Goal: Information Seeking & Learning: Learn about a topic

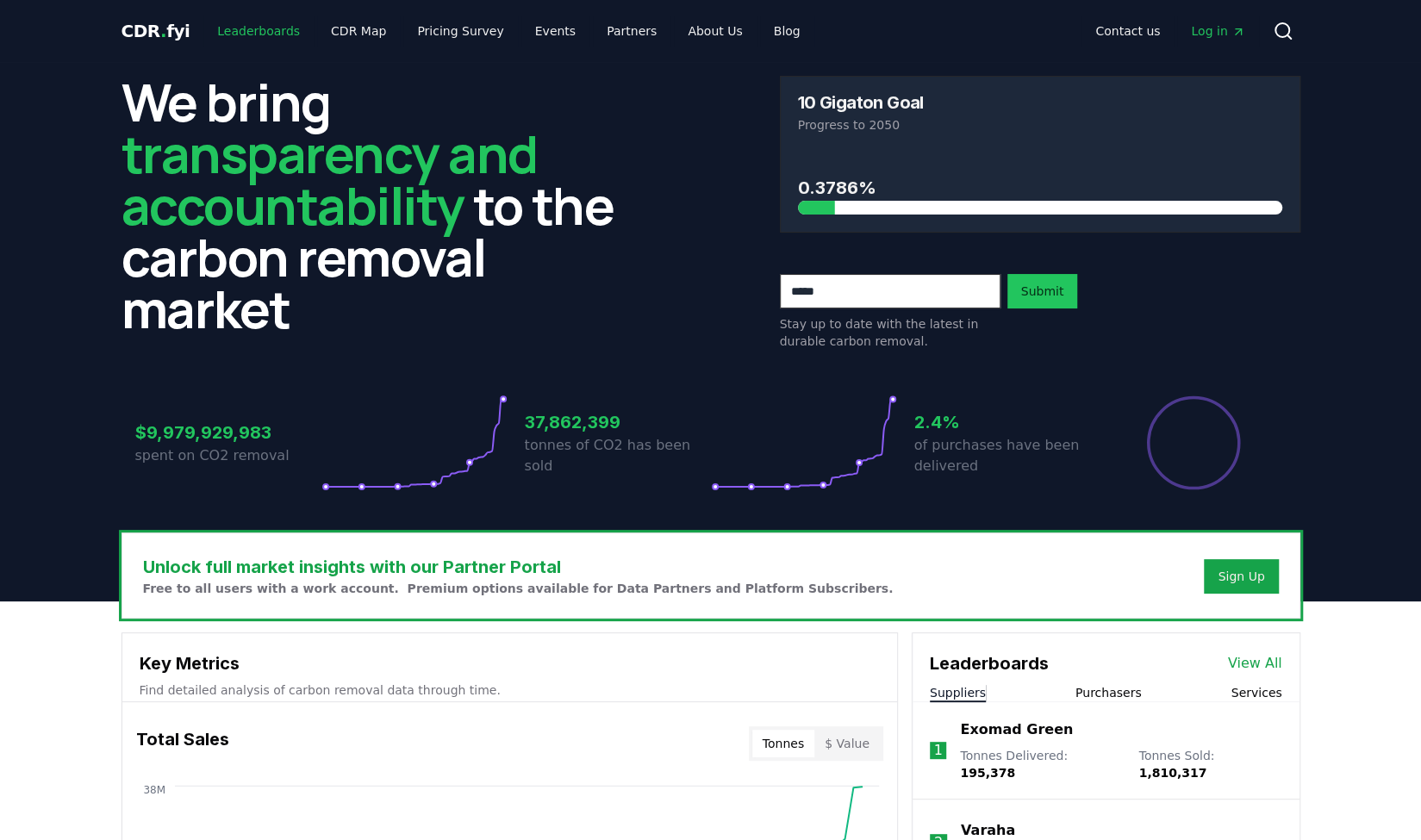
click at [243, 35] on link "Leaderboards" at bounding box center [258, 31] width 111 height 31
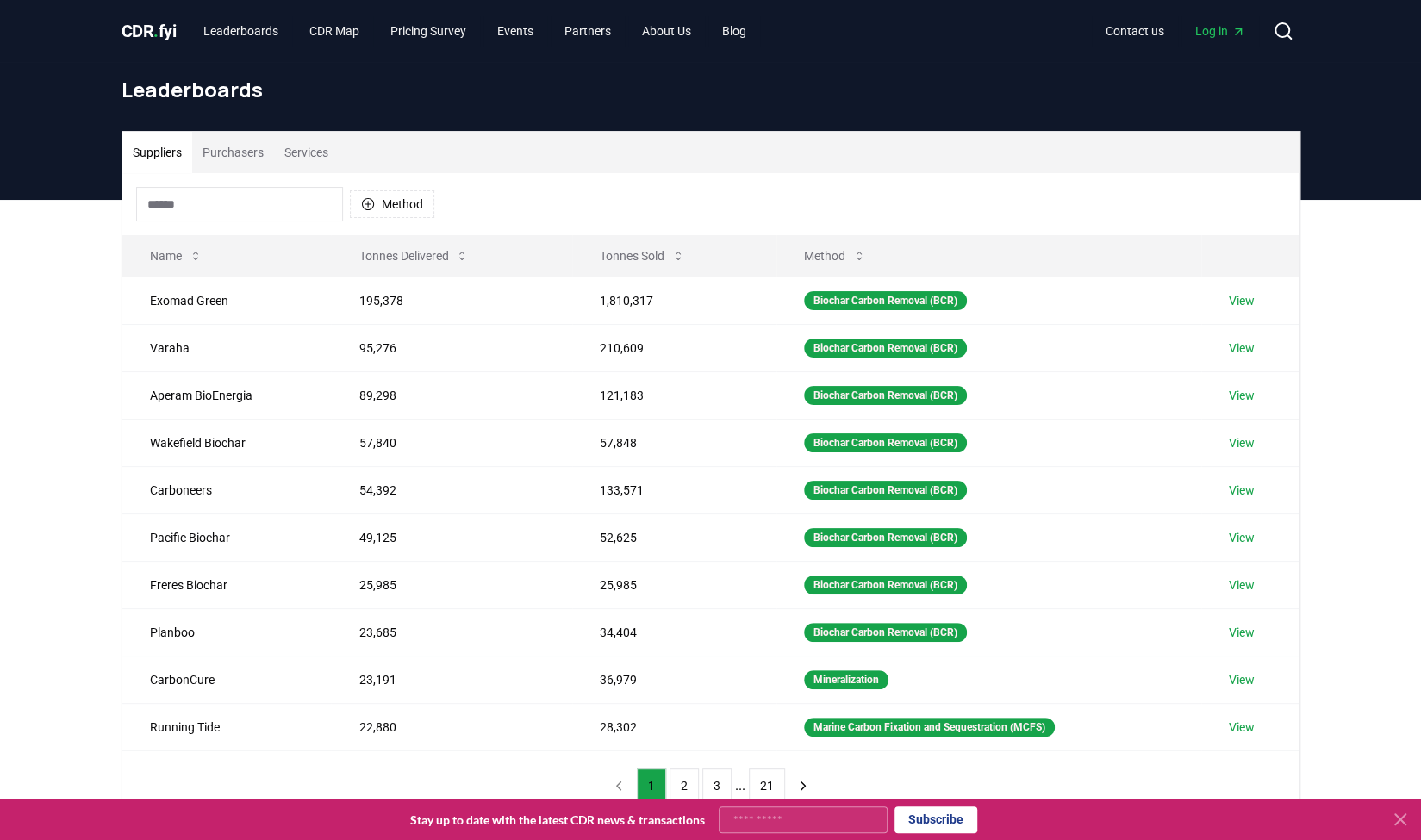
click at [298, 150] on button "Services" at bounding box center [306, 152] width 65 height 42
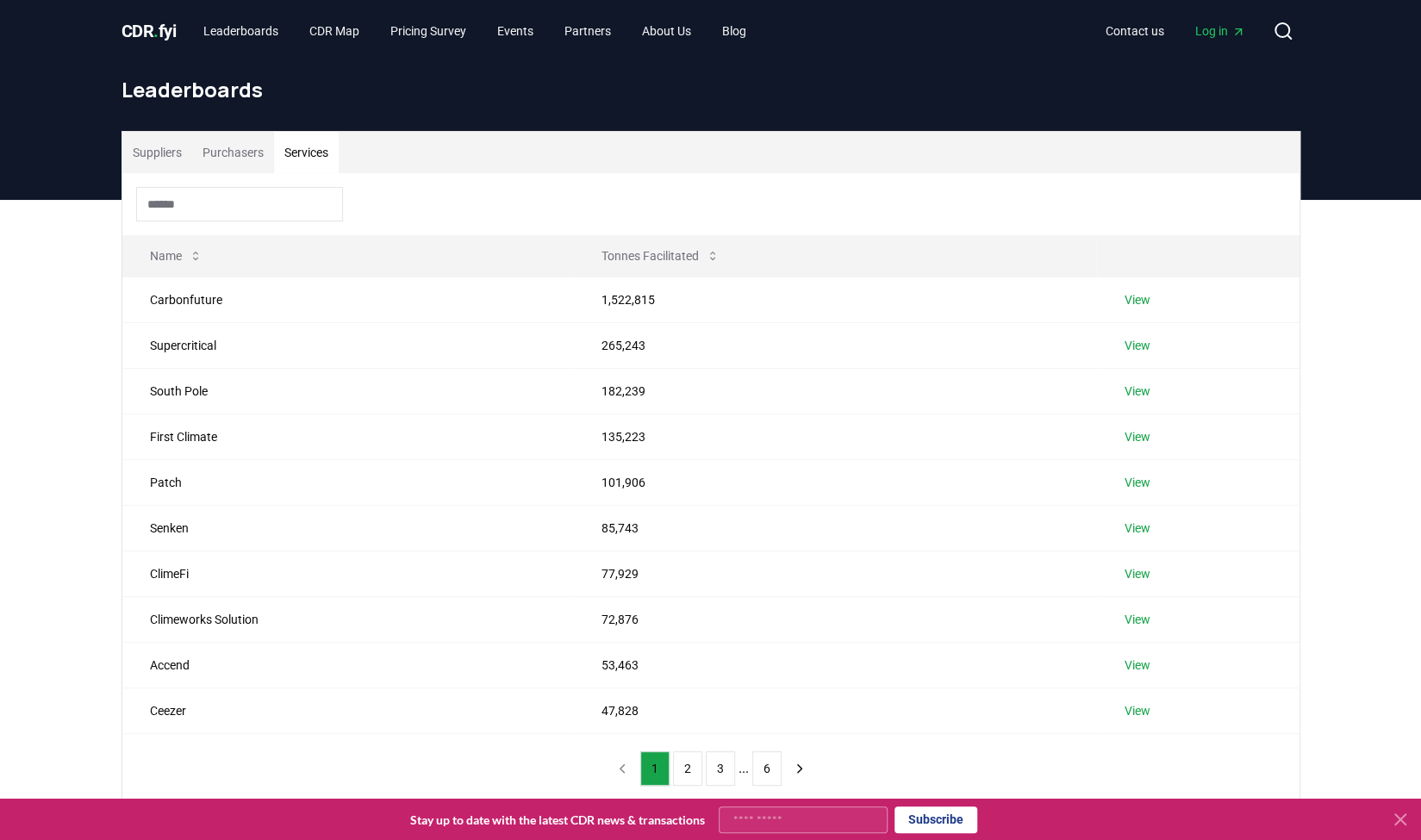
click at [236, 149] on button "Purchasers" at bounding box center [233, 152] width 82 height 42
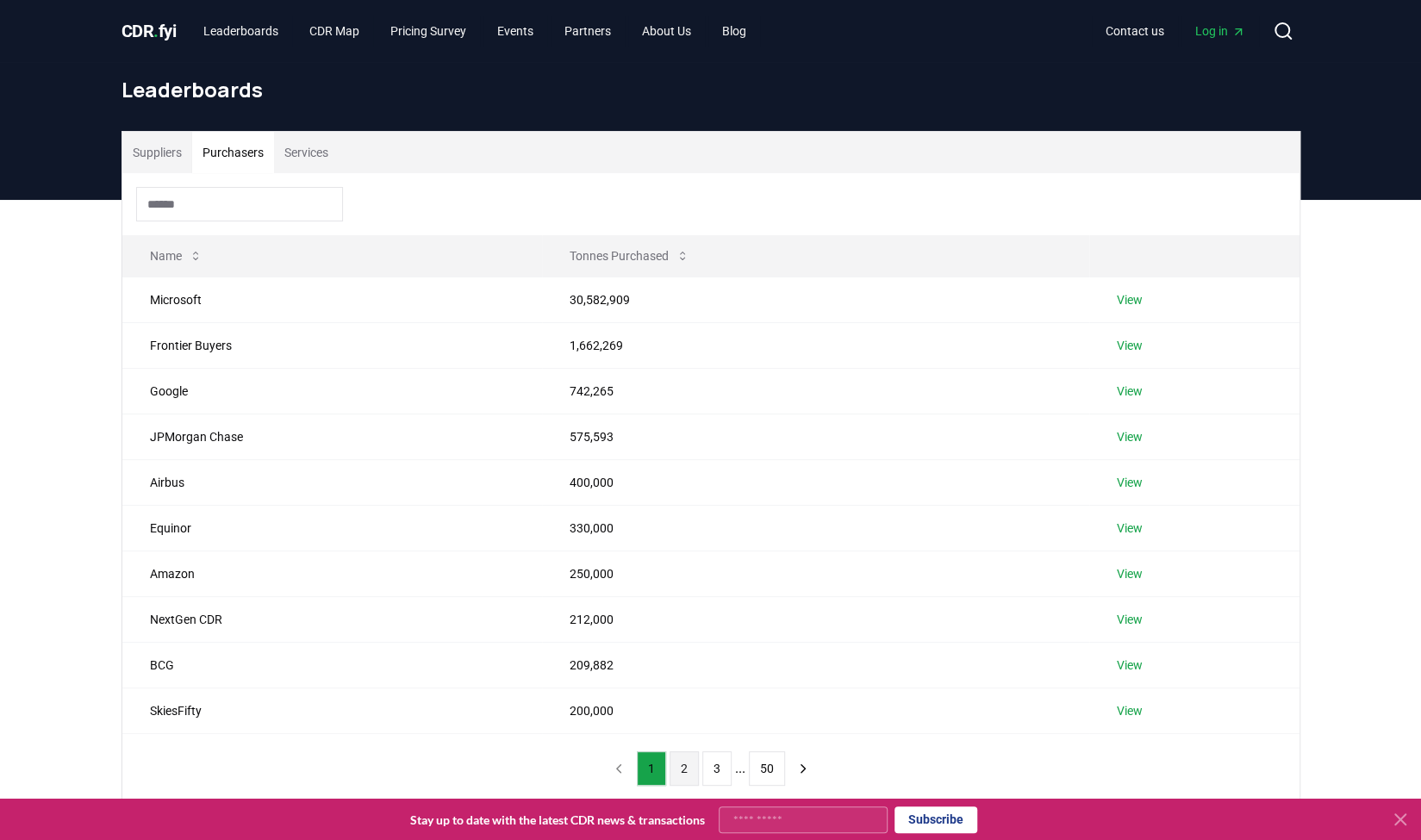
click at [687, 761] on button "2" at bounding box center [684, 768] width 29 height 34
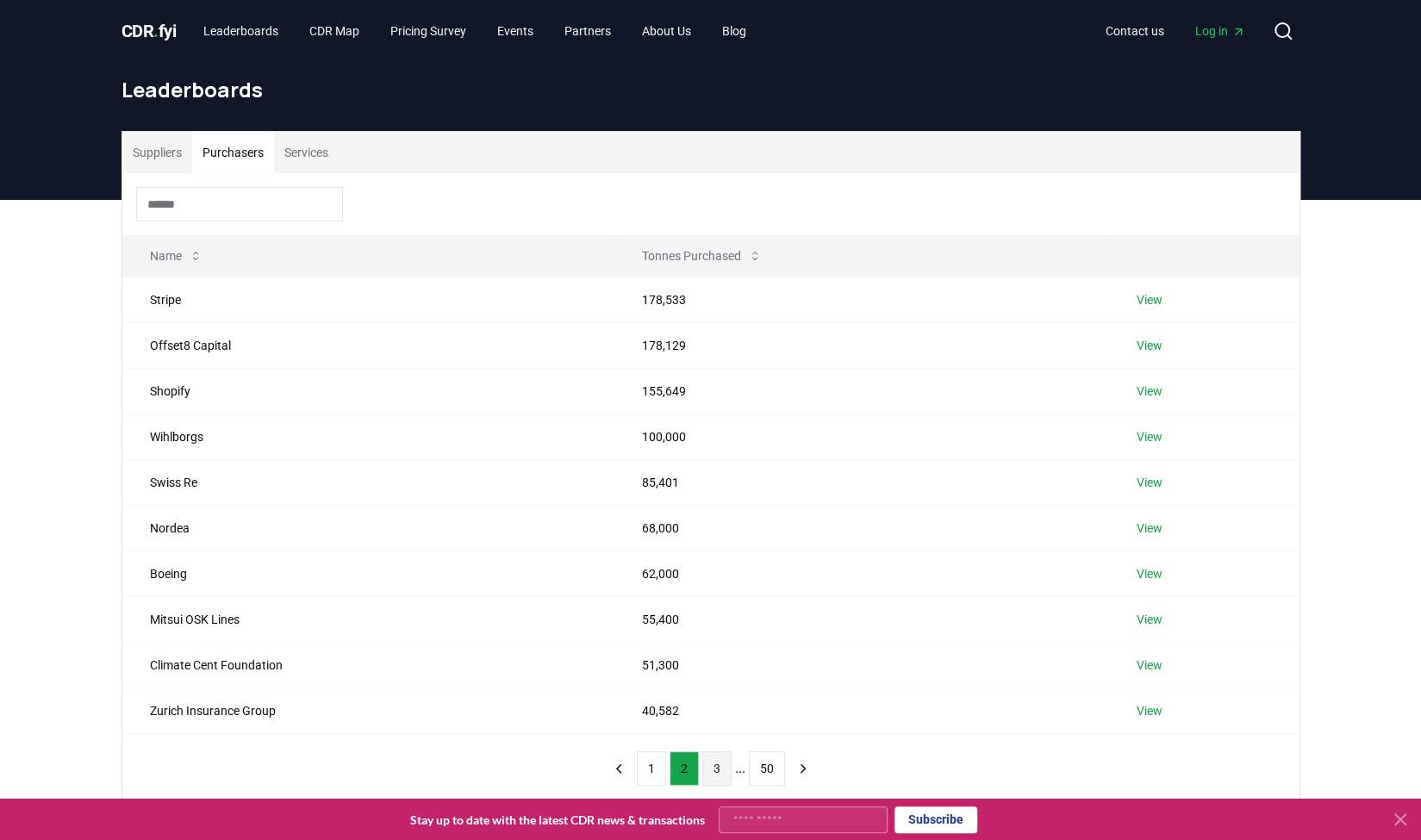
click at [712, 765] on button "3" at bounding box center [717, 768] width 29 height 34
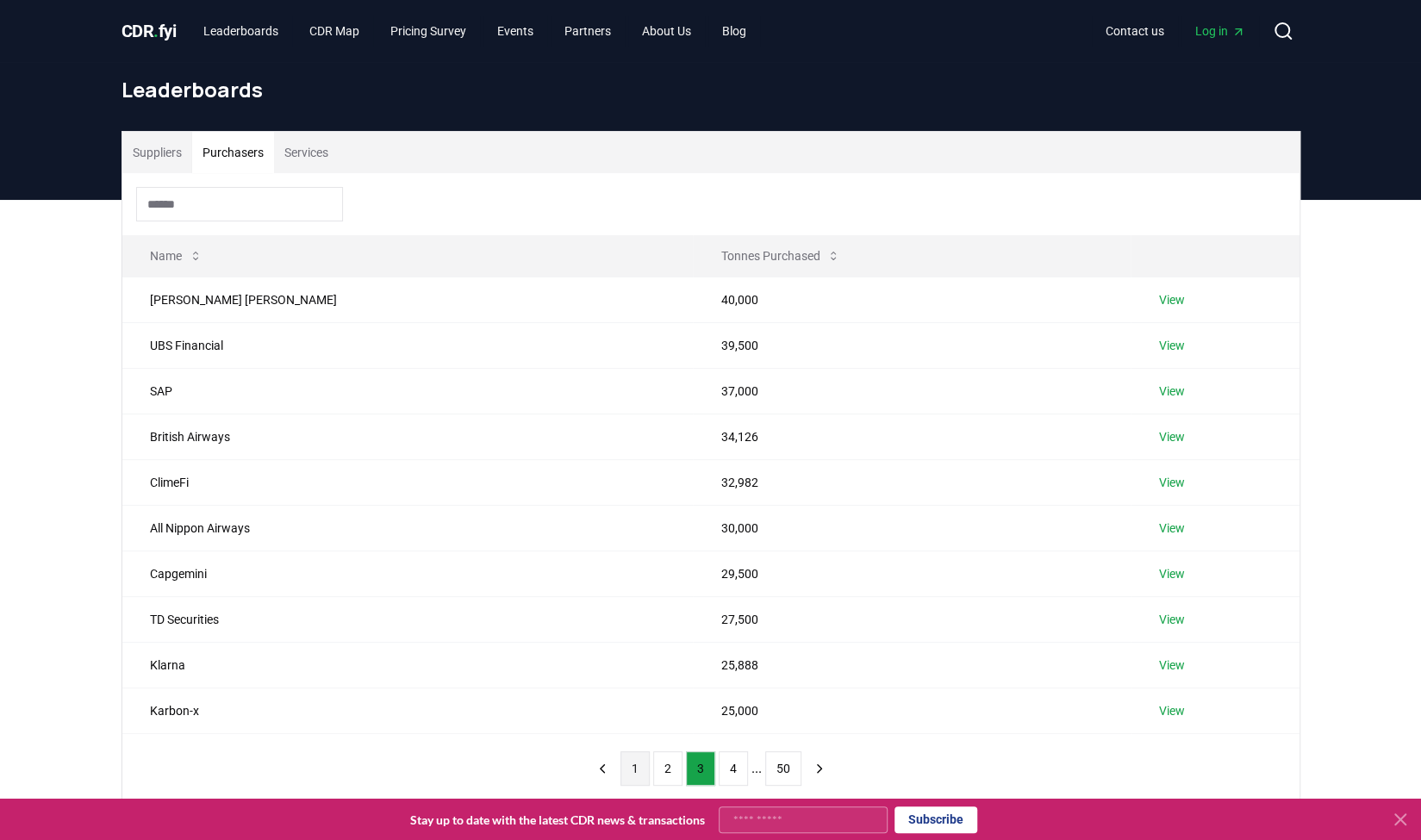
click at [633, 764] on button "1" at bounding box center [635, 768] width 29 height 34
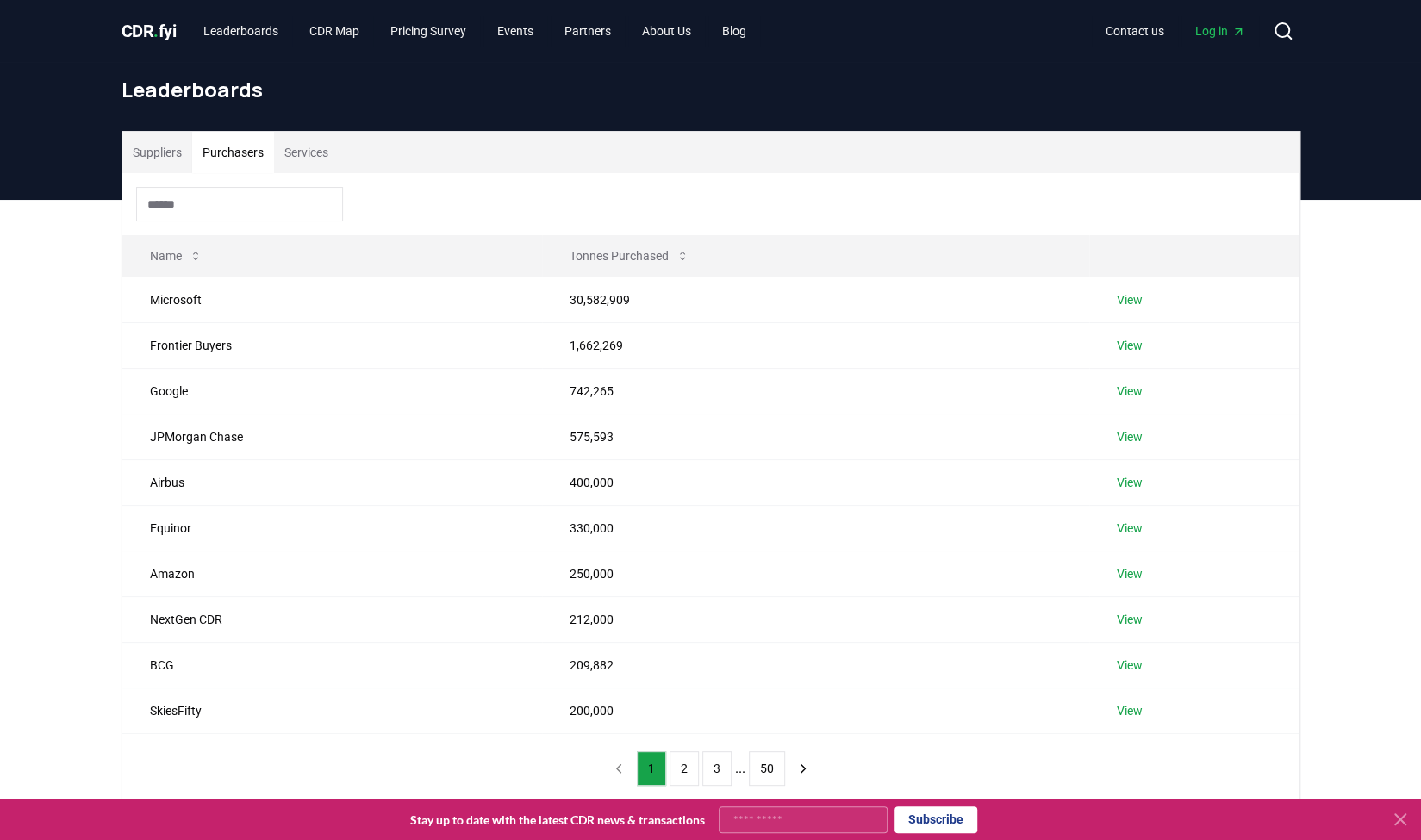
click at [626, 766] on nav "1 2 3 ... 50" at bounding box center [711, 768] width 214 height 34
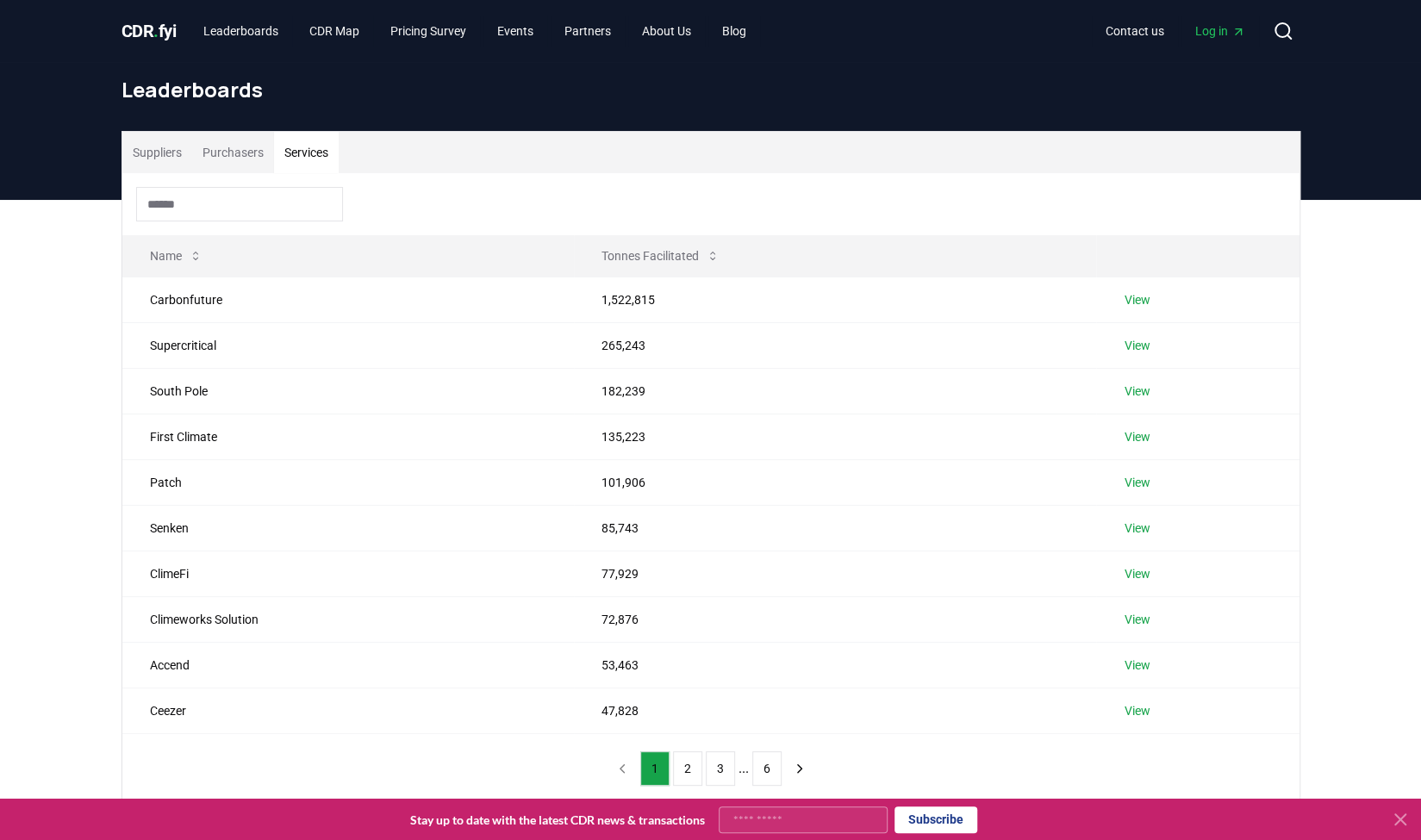
click at [330, 149] on button "Services" at bounding box center [306, 152] width 65 height 42
click at [169, 164] on button "Suppliers" at bounding box center [157, 152] width 70 height 42
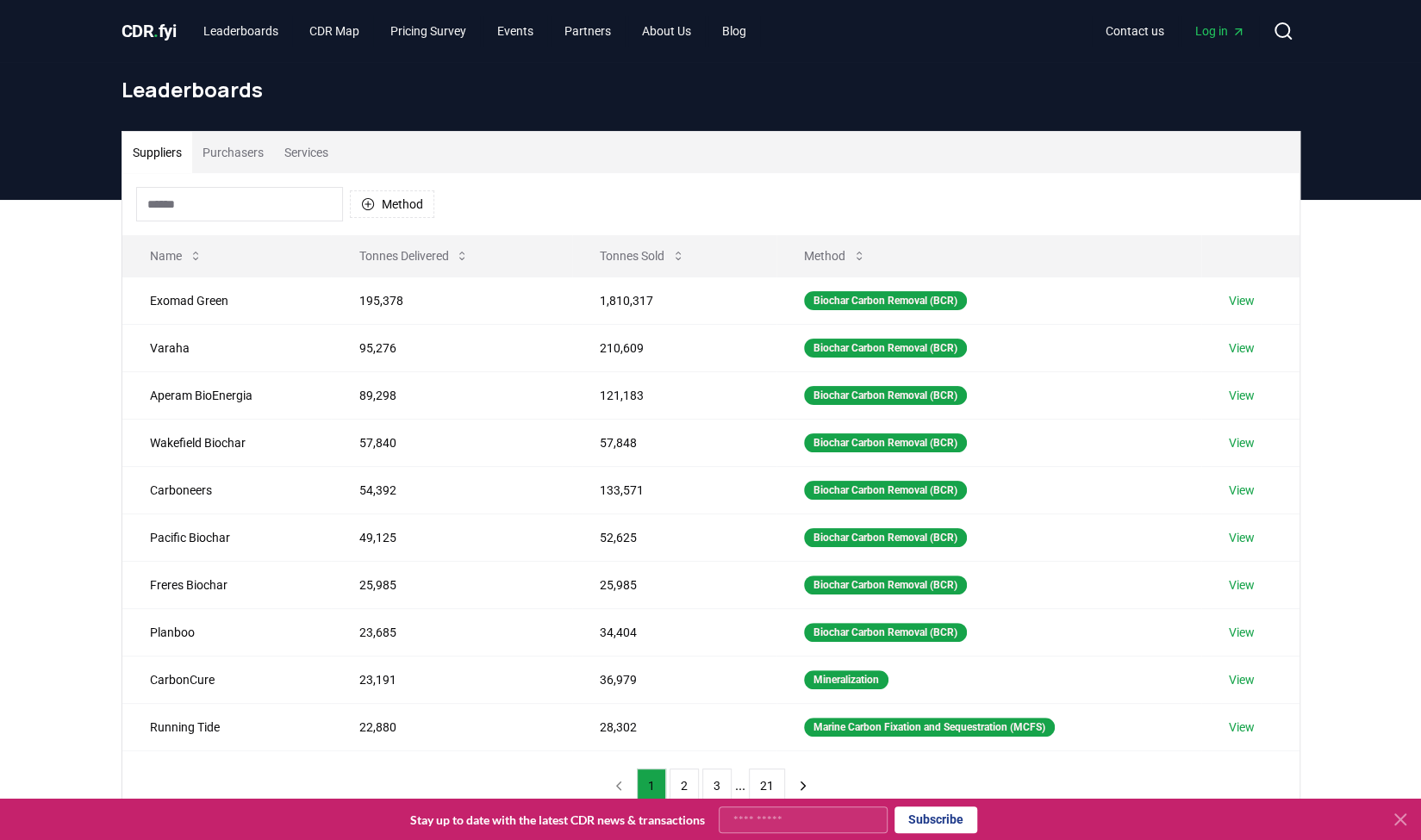
click at [273, 143] on button "Purchasers" at bounding box center [233, 152] width 82 height 42
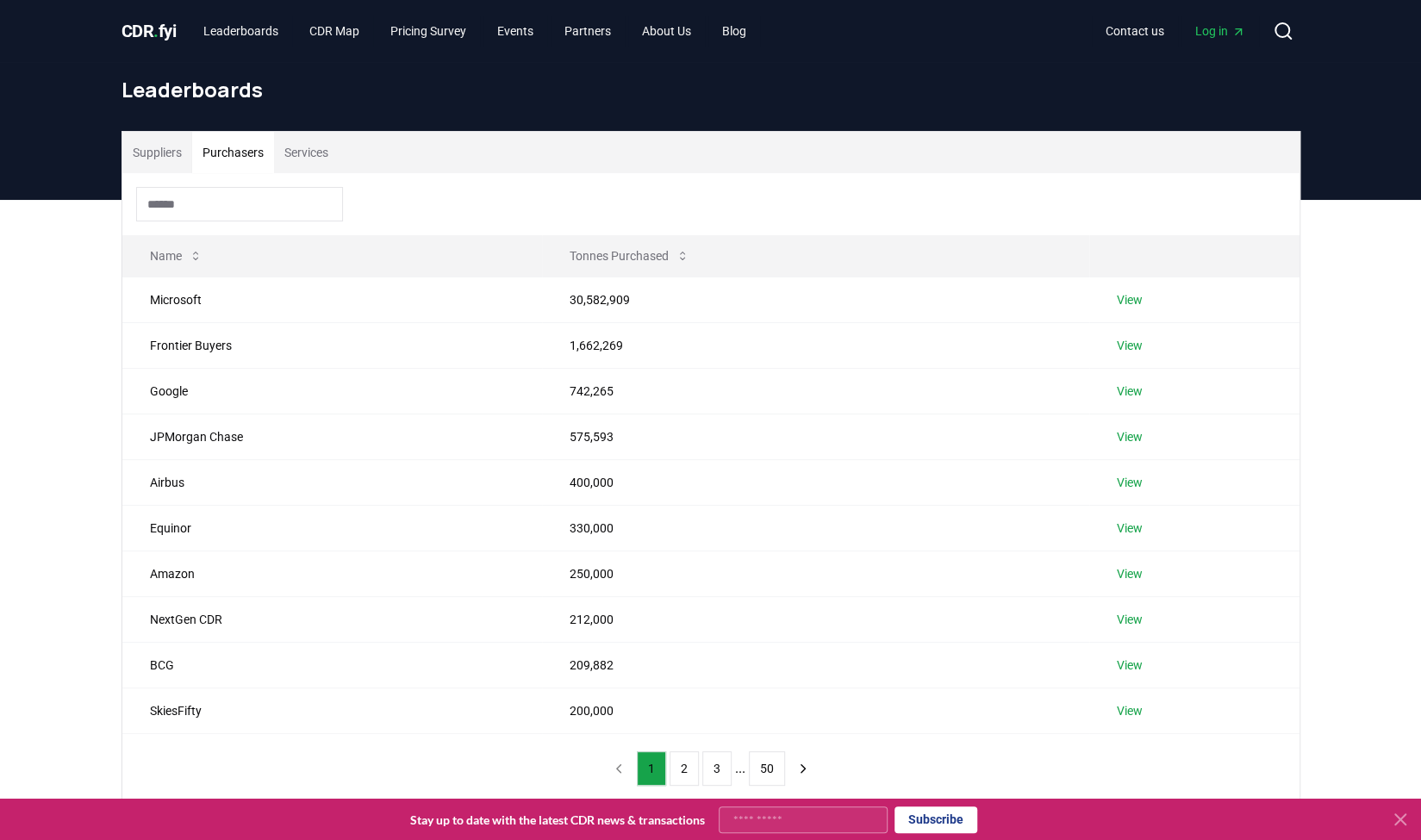
click at [270, 139] on button "Purchasers" at bounding box center [233, 152] width 82 height 42
click at [271, 151] on button "Purchasers" at bounding box center [233, 152] width 82 height 42
click at [281, 151] on button "Services" at bounding box center [306, 152] width 65 height 42
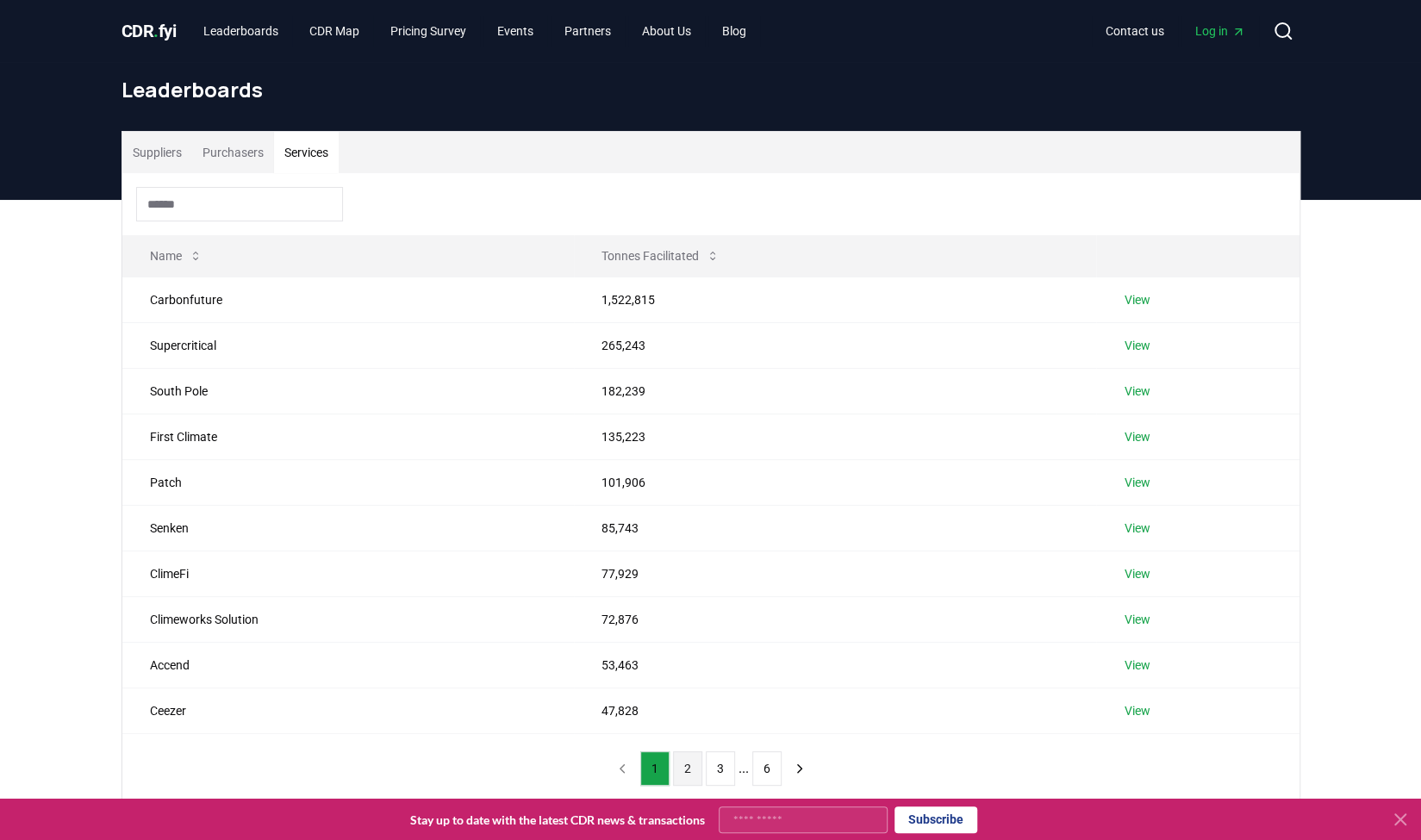
click at [677, 761] on button "2" at bounding box center [688, 768] width 29 height 34
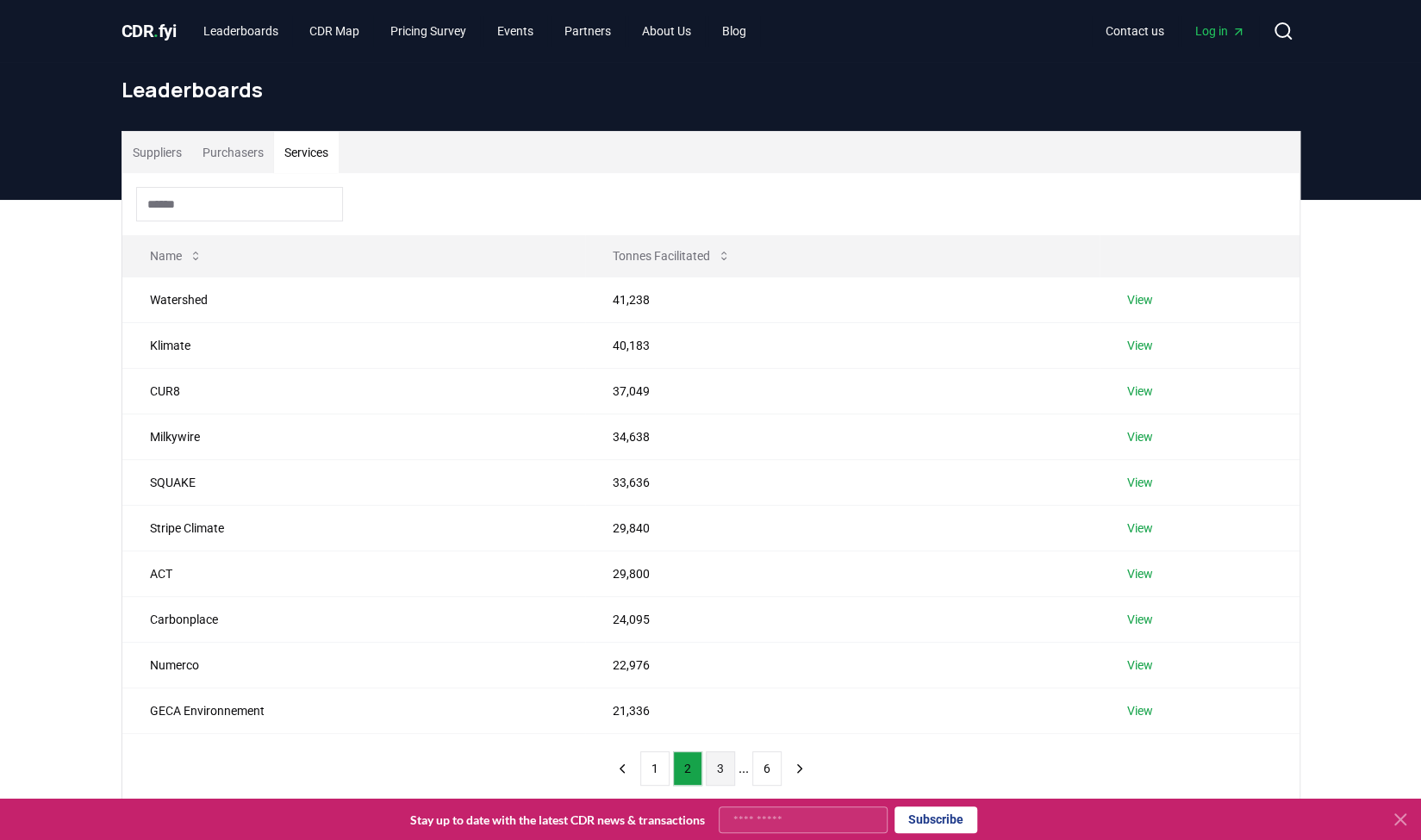
click at [707, 766] on button "3" at bounding box center [721, 768] width 29 height 34
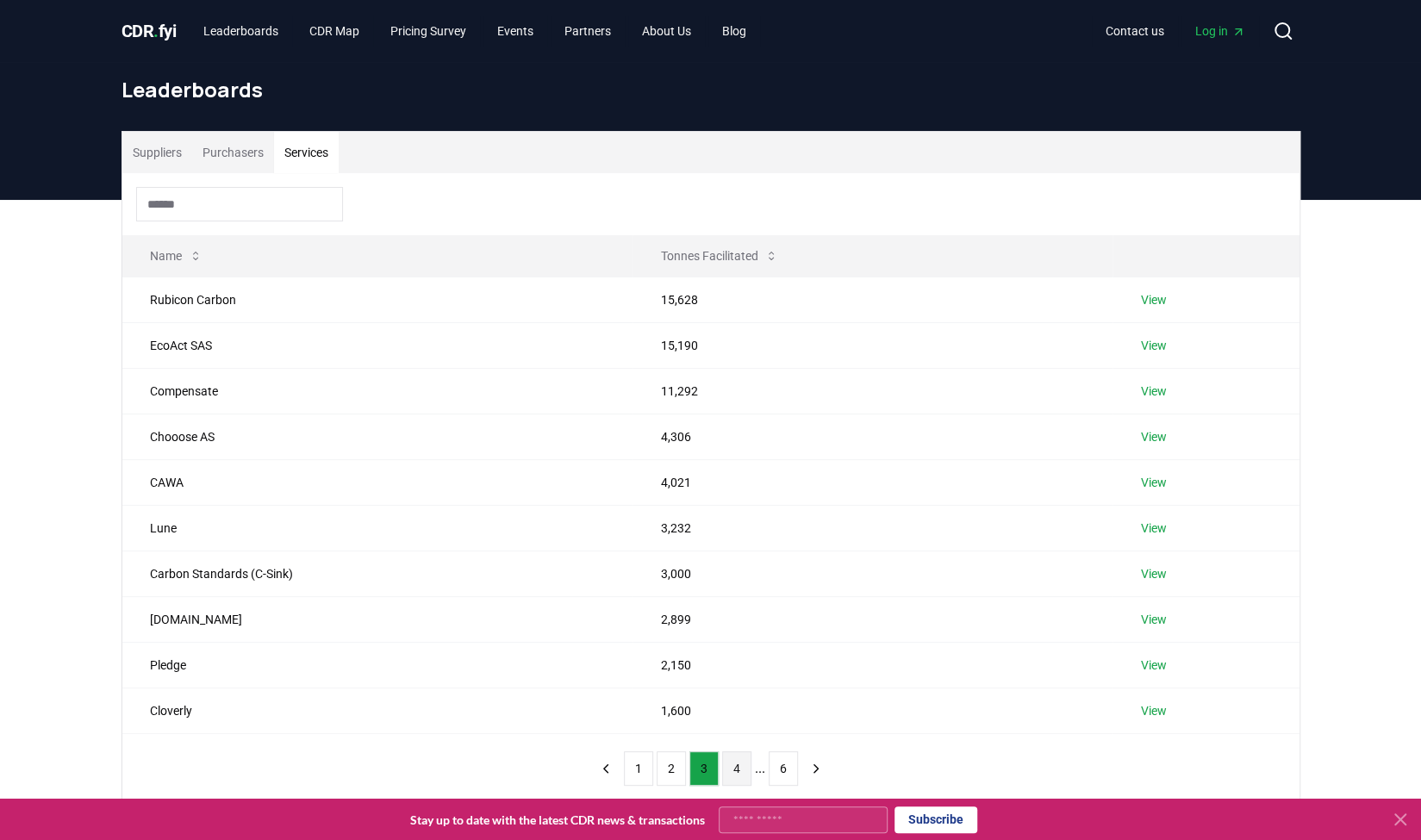
click at [737, 778] on button "4" at bounding box center [736, 768] width 29 height 34
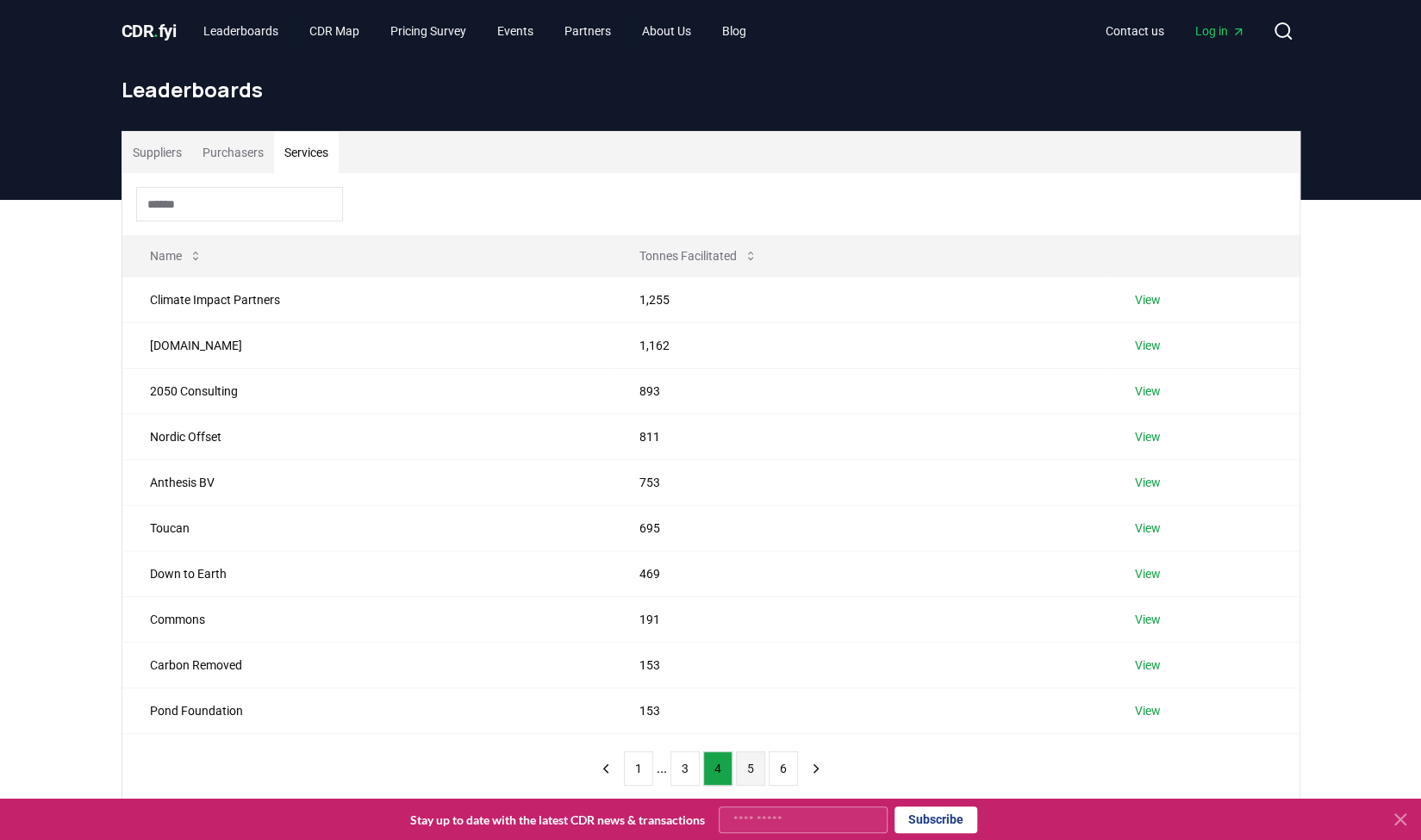
click at [755, 777] on button "5" at bounding box center [751, 768] width 29 height 34
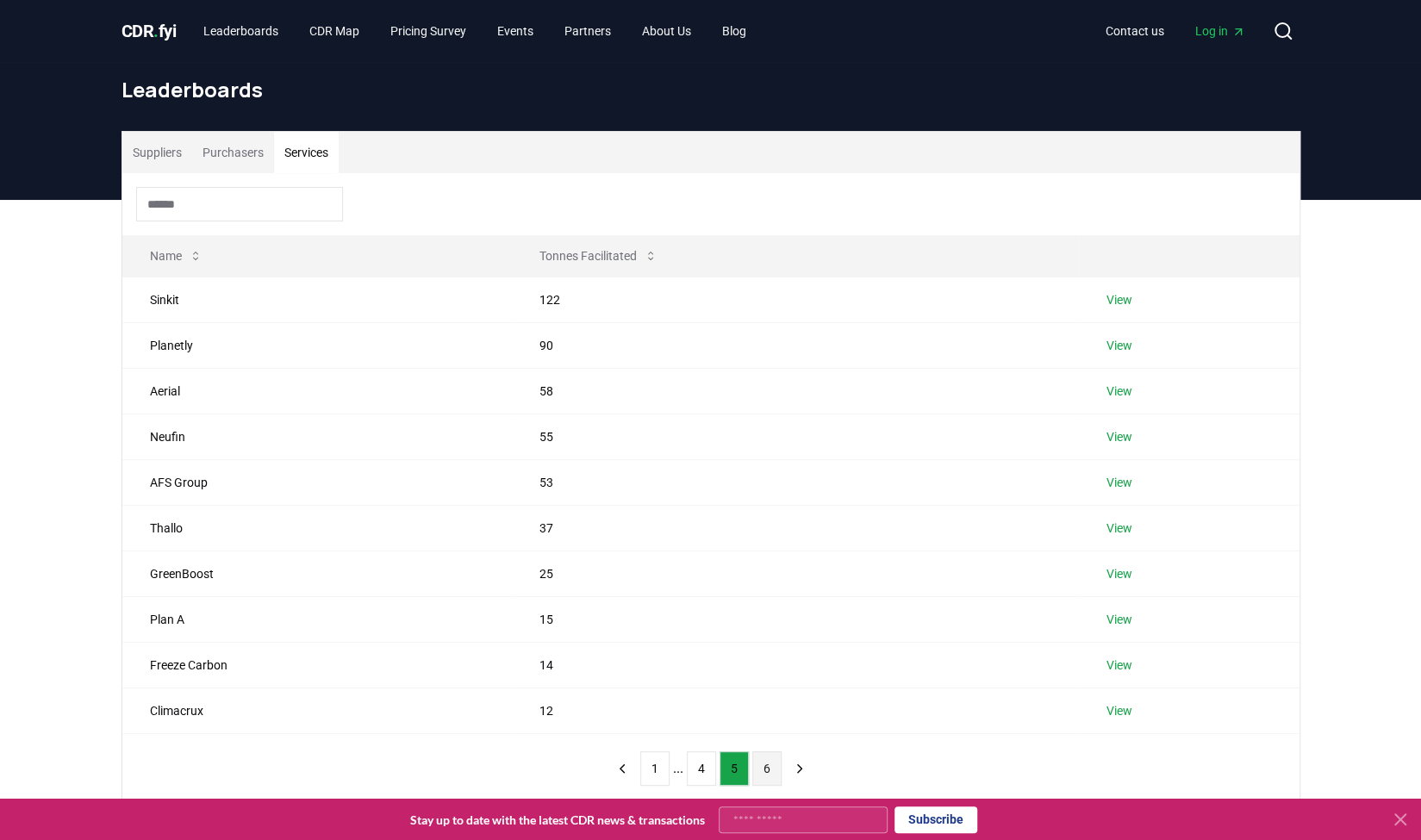
click at [763, 776] on button "6" at bounding box center [767, 768] width 29 height 34
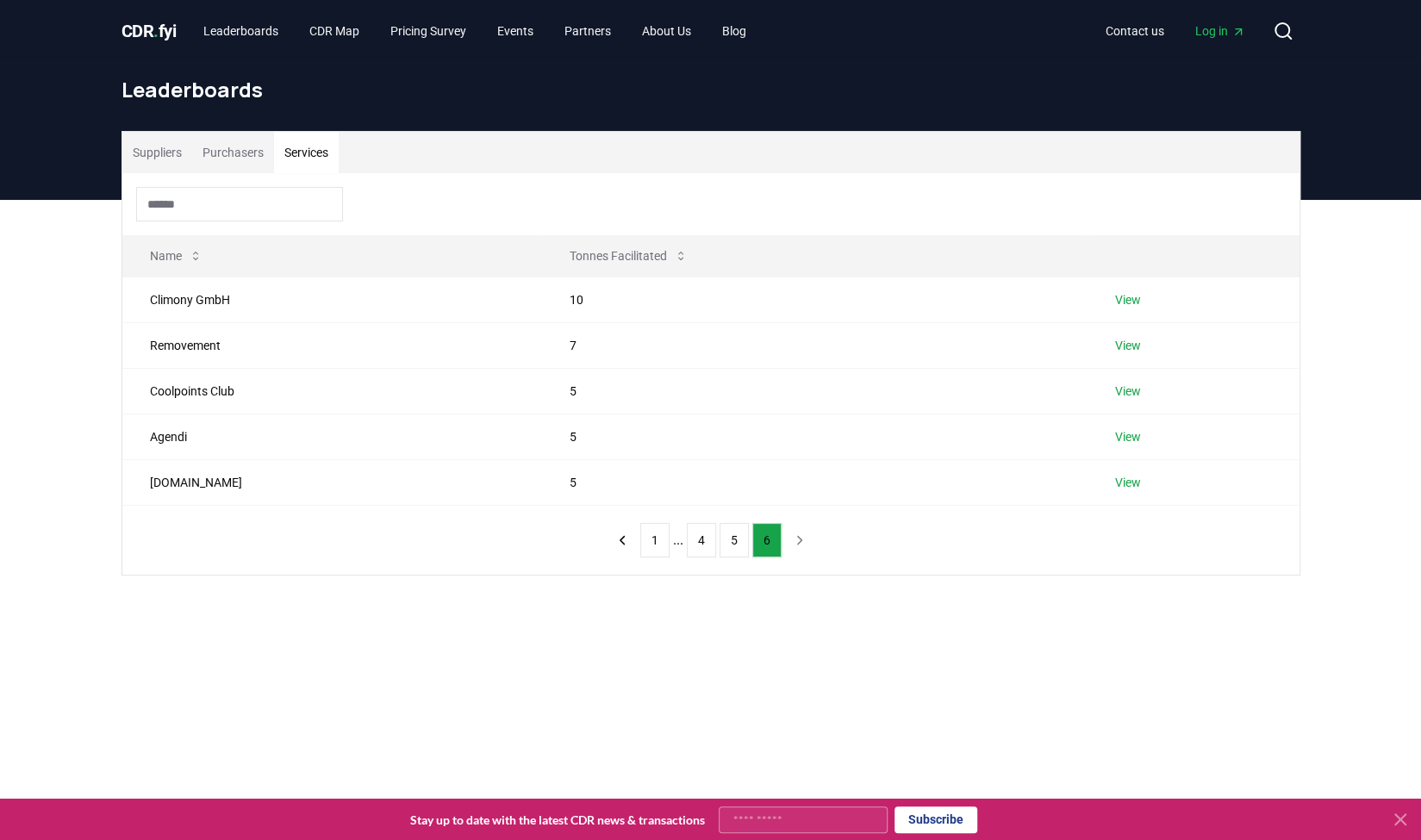
click at [176, 152] on button "Suppliers" at bounding box center [157, 152] width 70 height 42
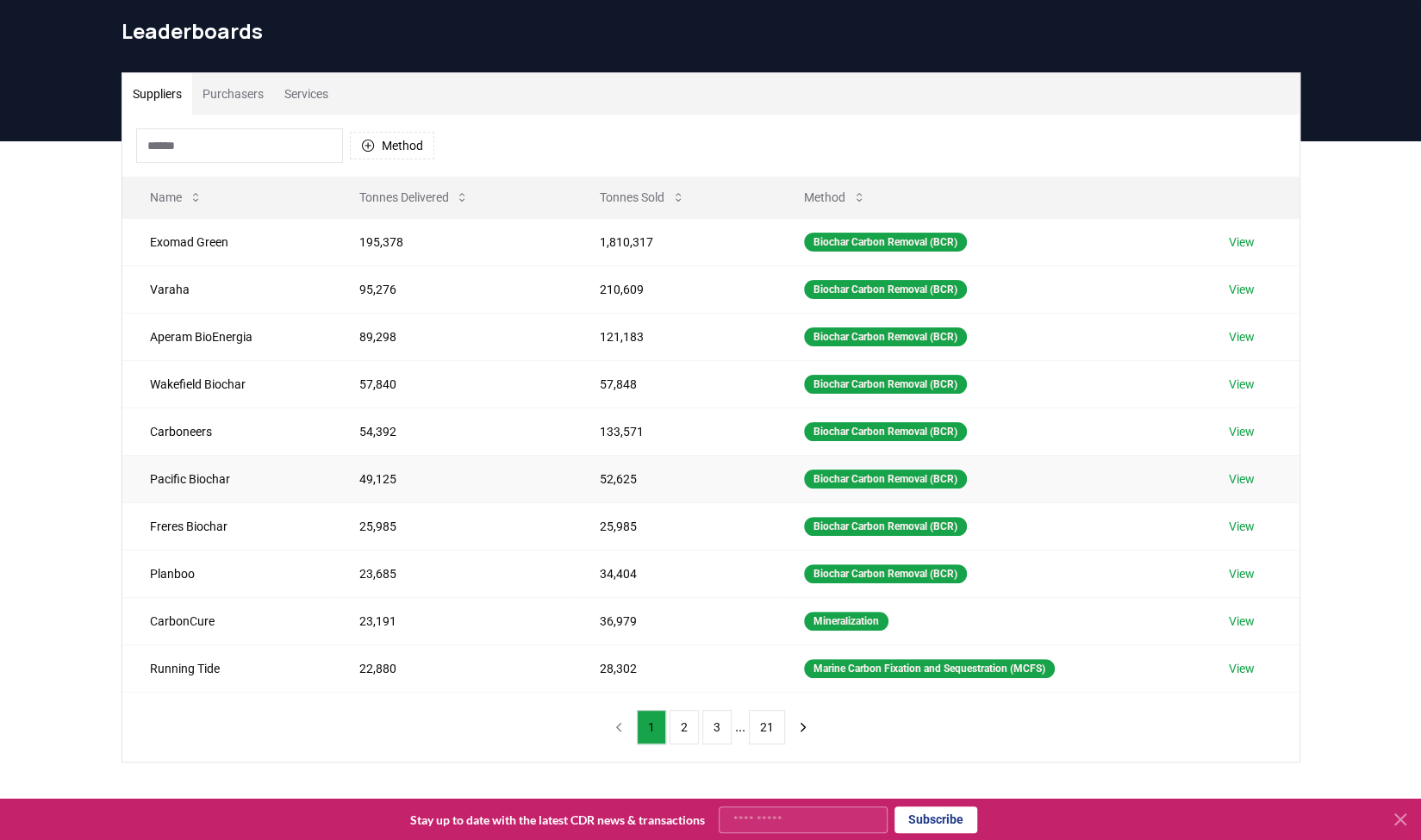
scroll to position [86, 0]
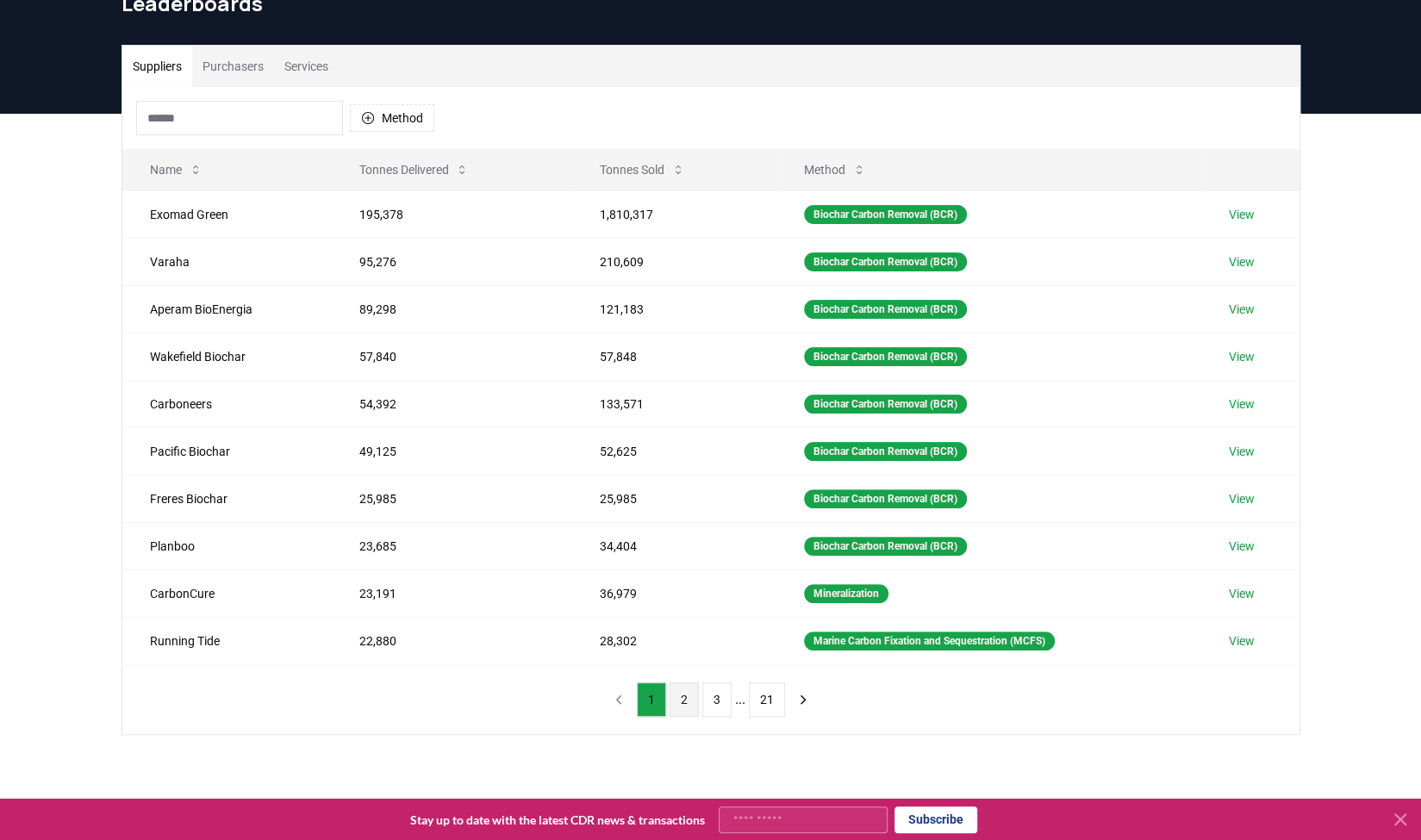
click at [695, 689] on button "2" at bounding box center [684, 699] width 29 height 34
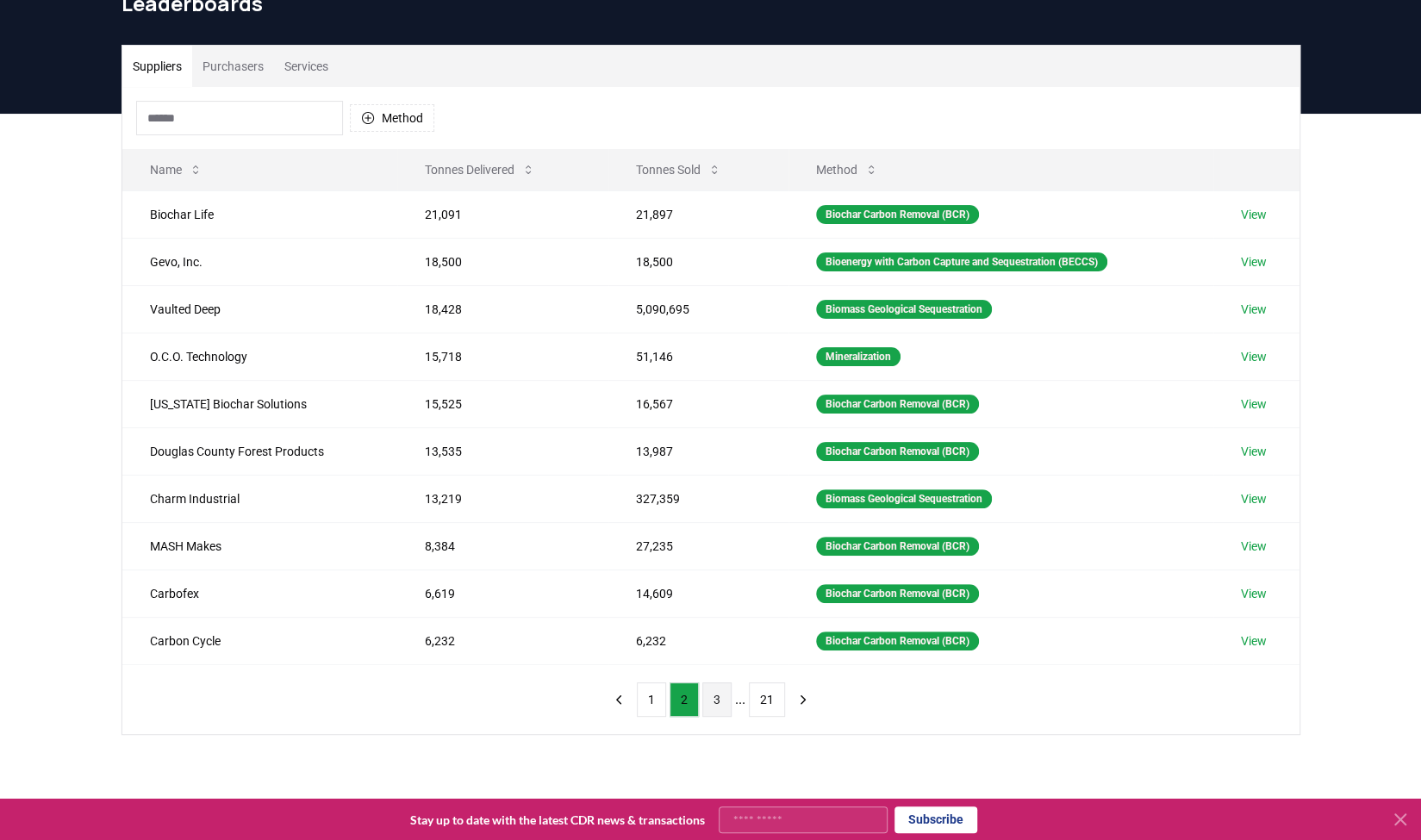
click at [716, 703] on button "3" at bounding box center [717, 699] width 29 height 34
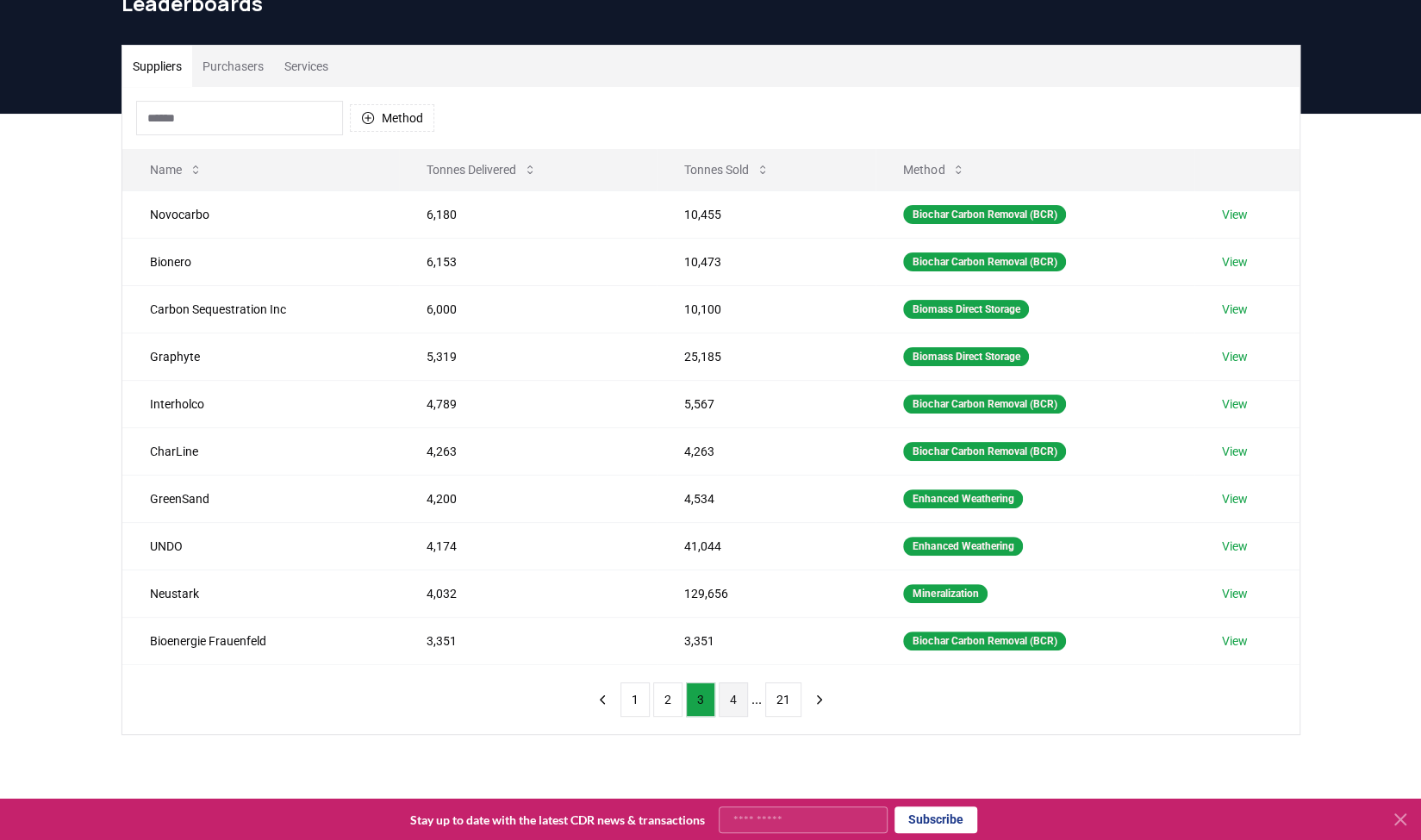
click at [739, 696] on button "4" at bounding box center [733, 699] width 29 height 34
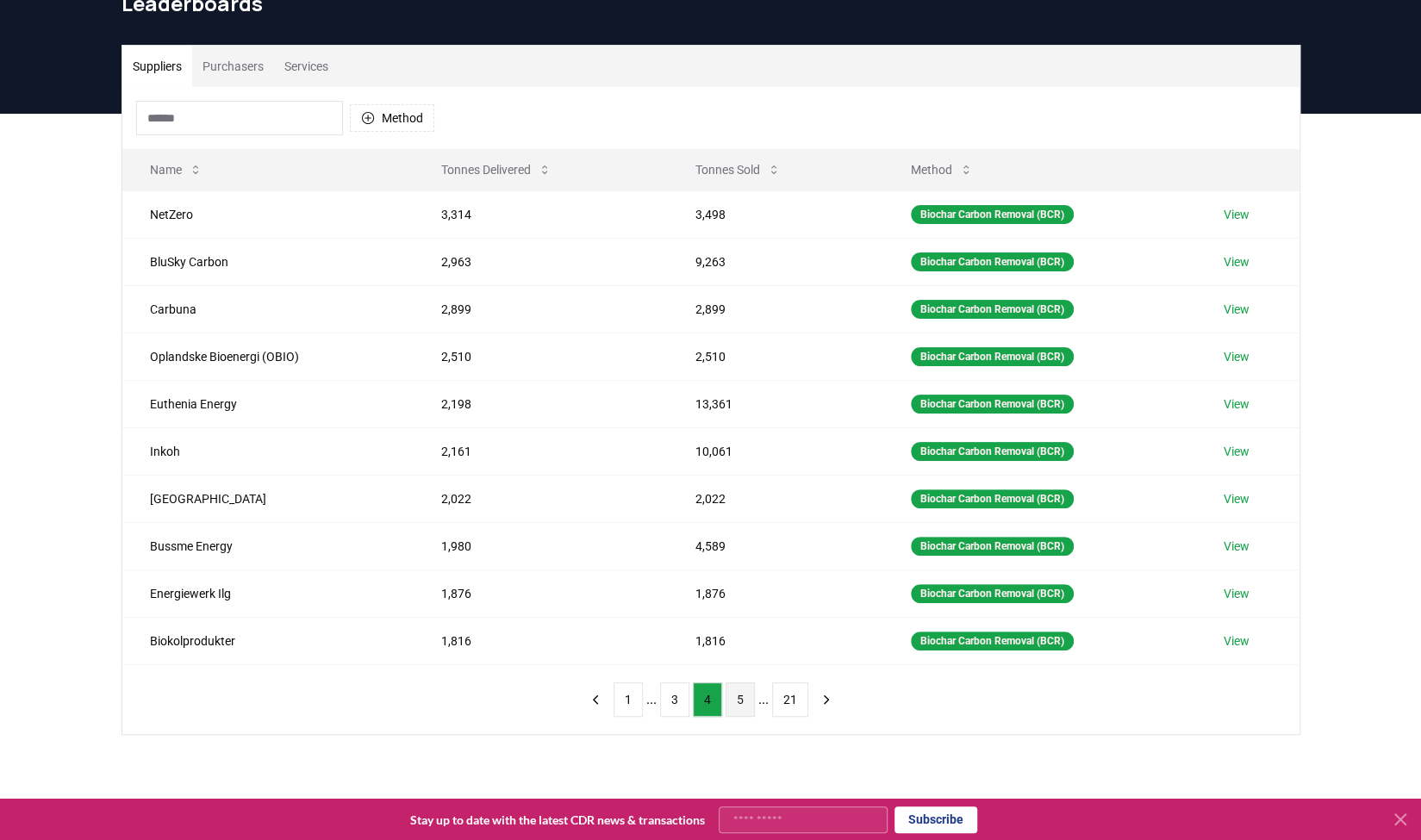
click at [733, 696] on button "5" at bounding box center [740, 699] width 29 height 34
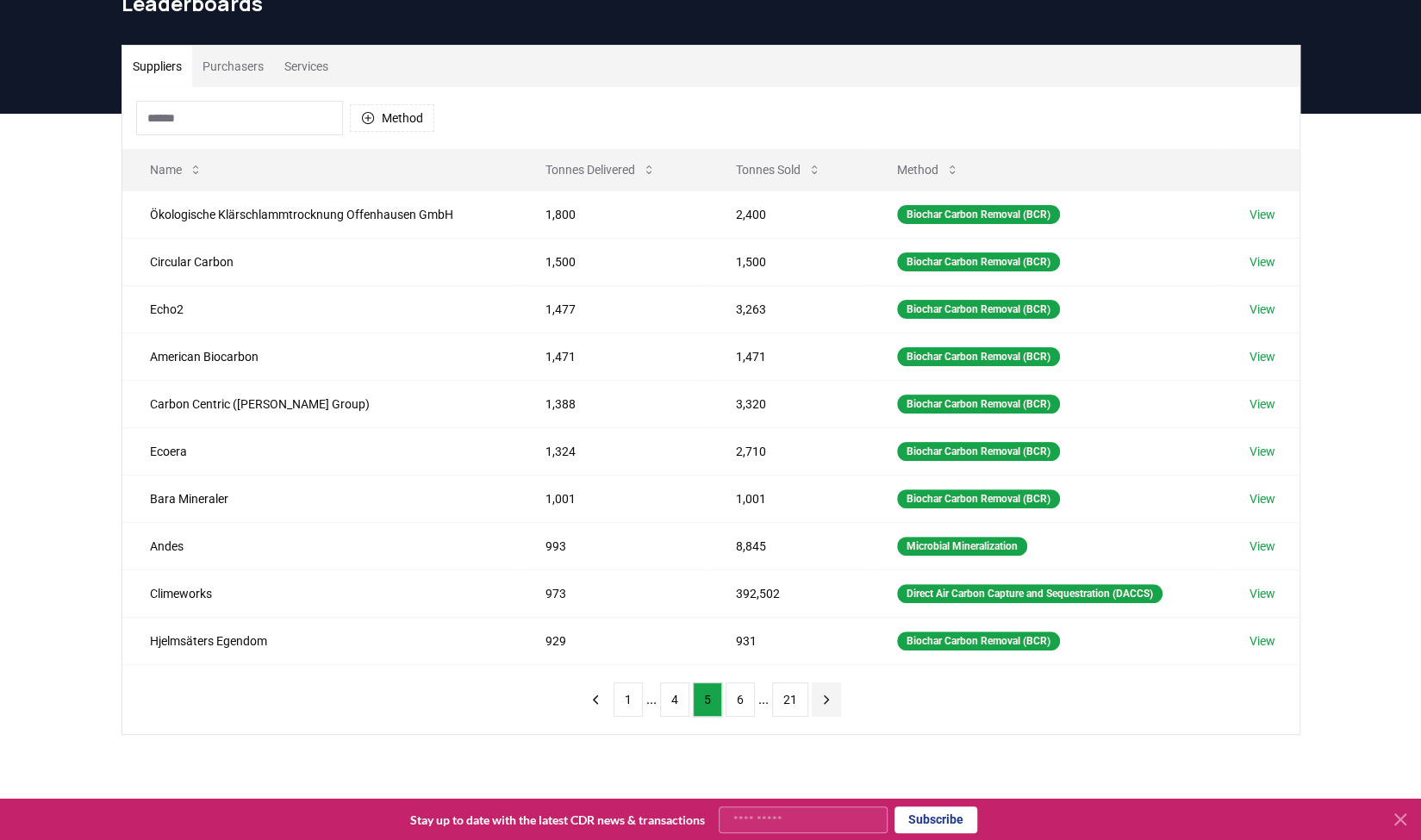
click at [819, 691] on icon "next page" at bounding box center [827, 699] width 16 height 16
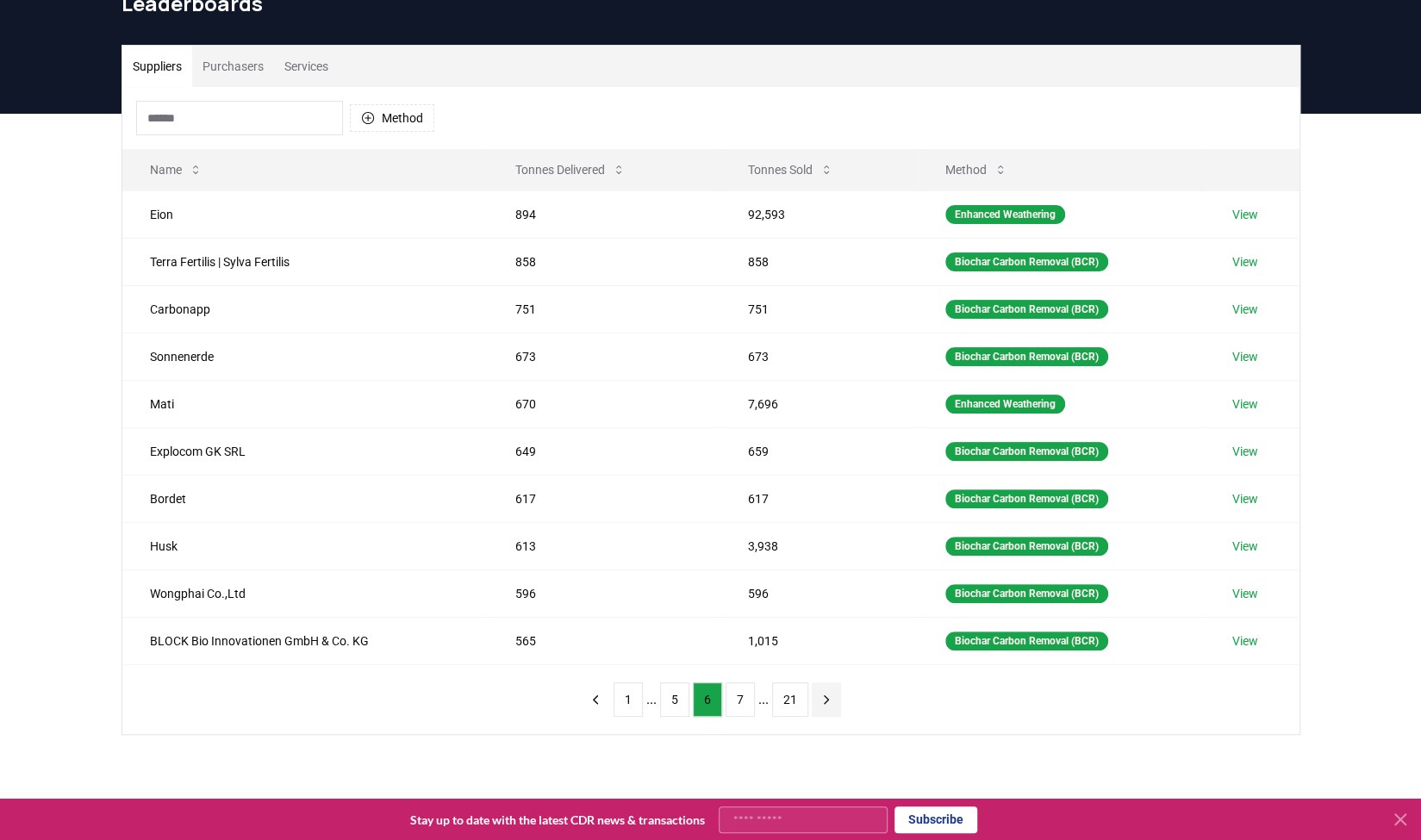
click at [819, 691] on icon "next page" at bounding box center [827, 699] width 16 height 16
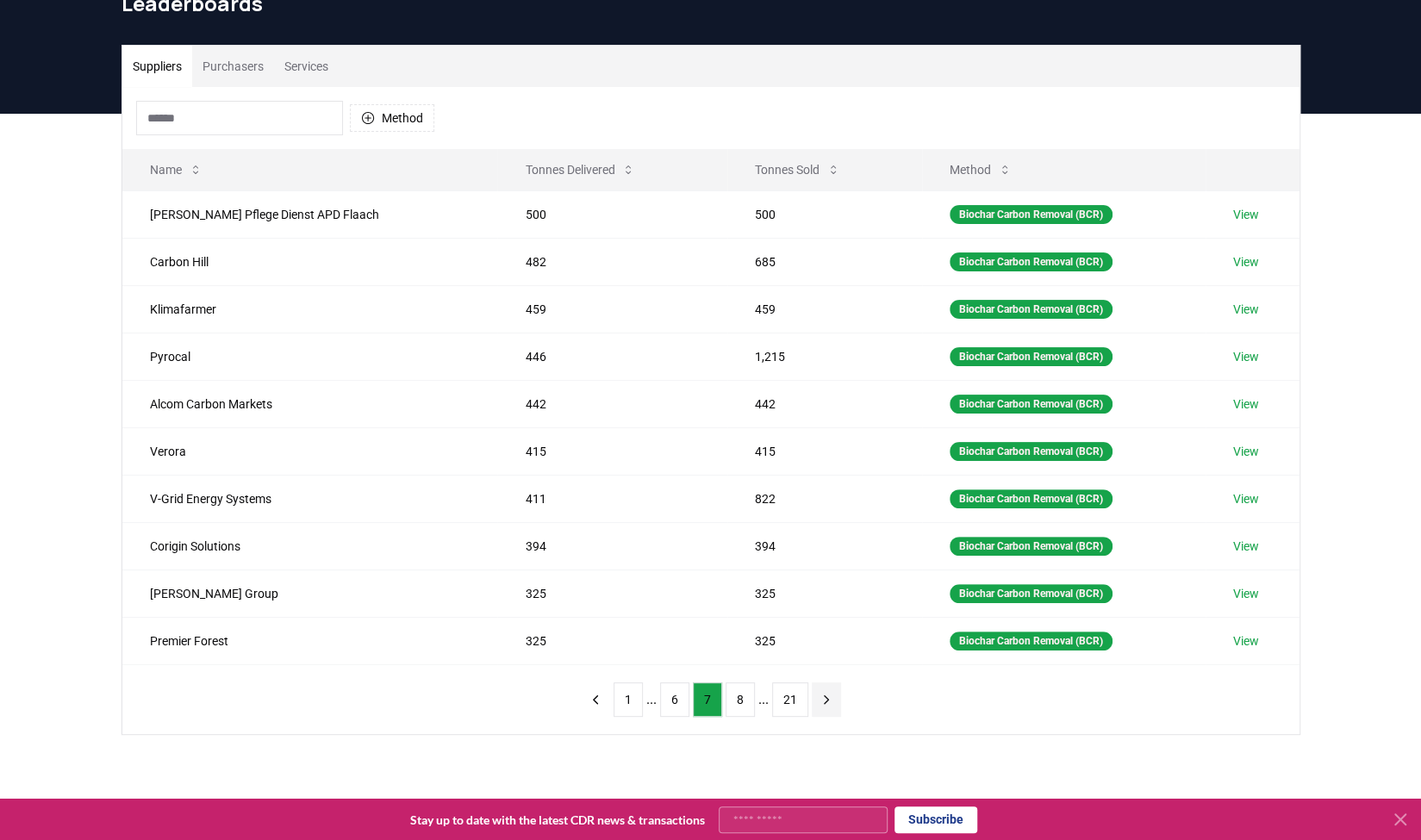
click at [819, 691] on icon "next page" at bounding box center [827, 699] width 16 height 16
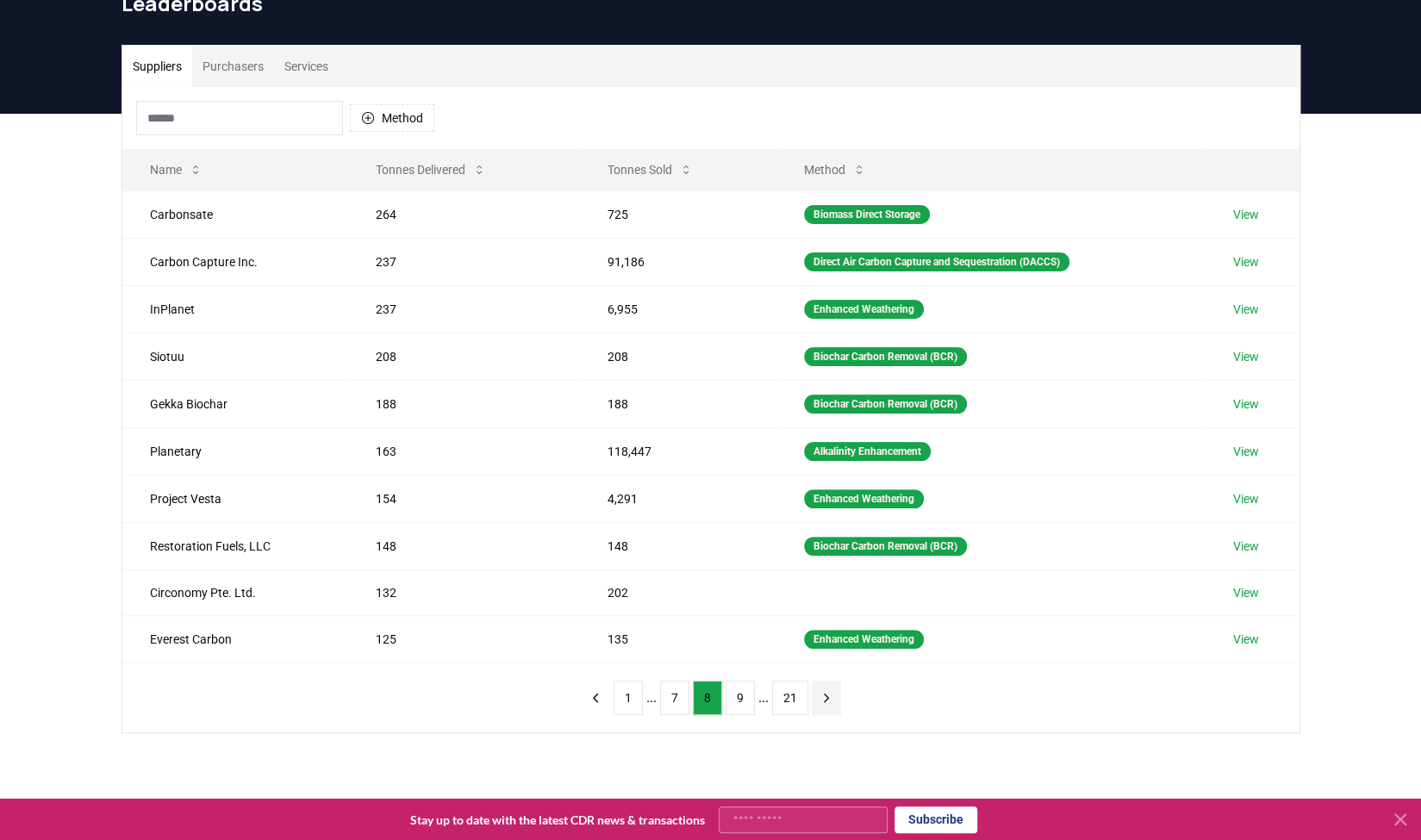
click at [819, 691] on icon "next page" at bounding box center [827, 698] width 16 height 16
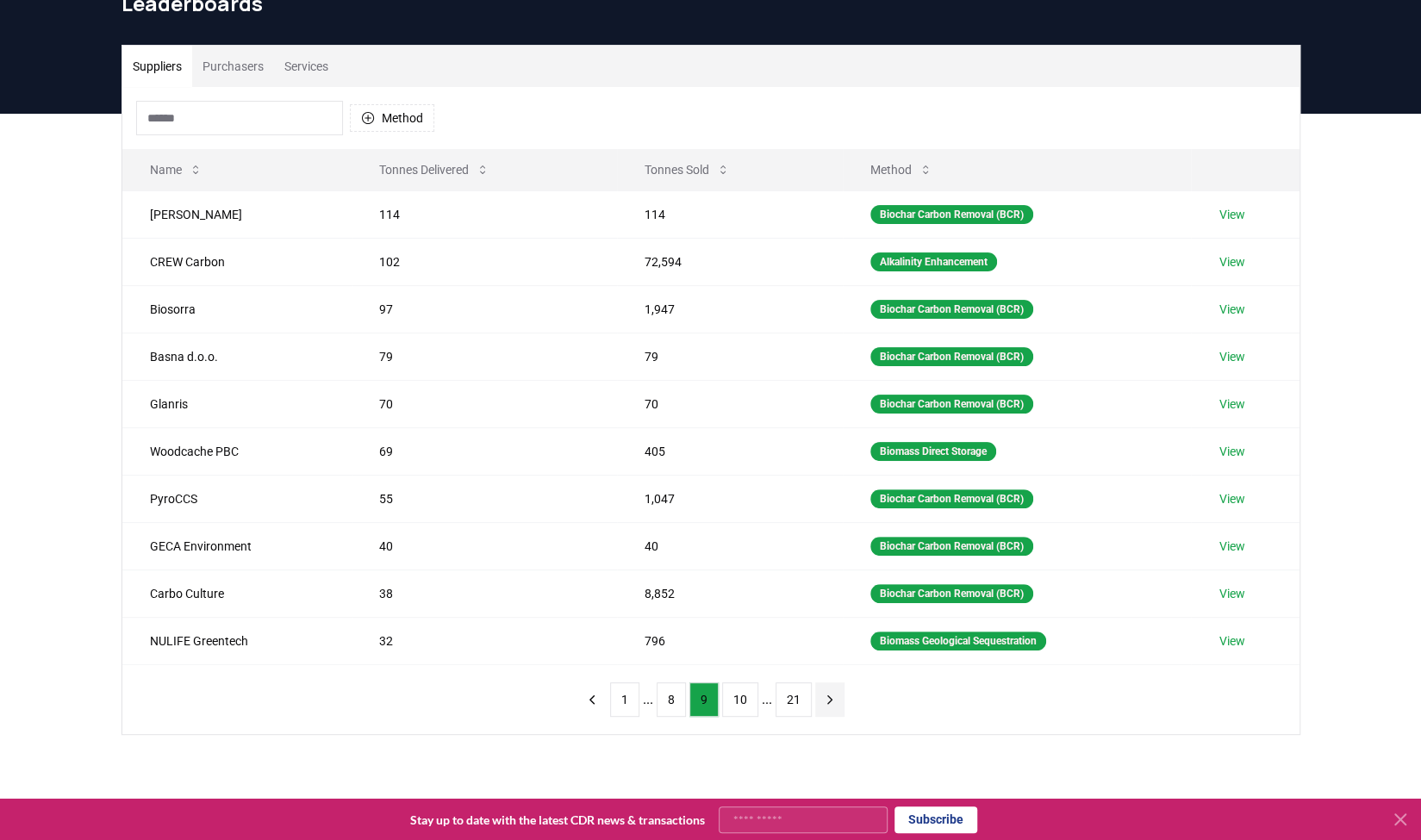
click at [822, 691] on icon "next page" at bounding box center [829, 699] width 16 height 16
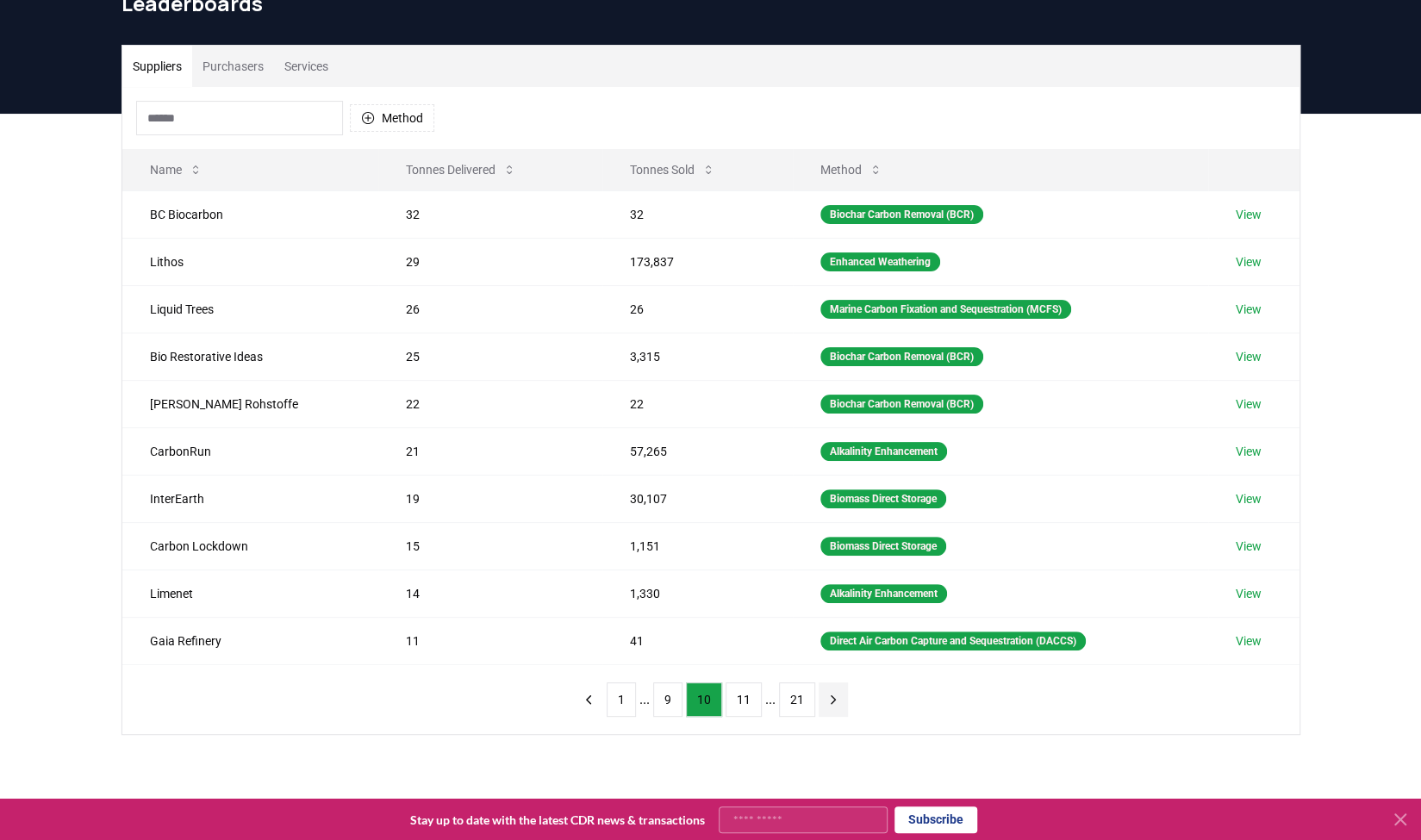
click at [826, 691] on icon "next page" at bounding box center [833, 699] width 16 height 16
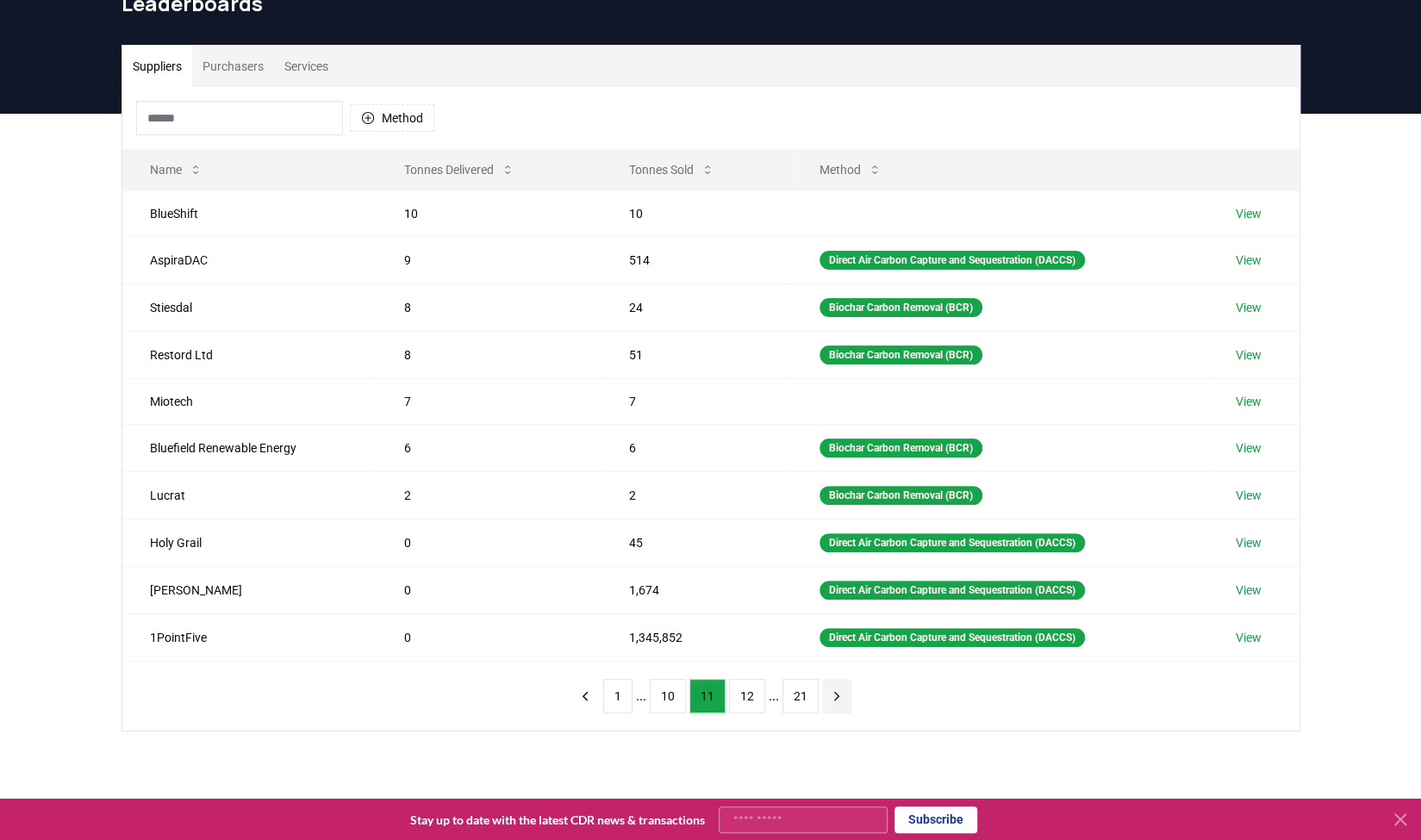
click at [822, 691] on button "next page" at bounding box center [836, 695] width 29 height 34
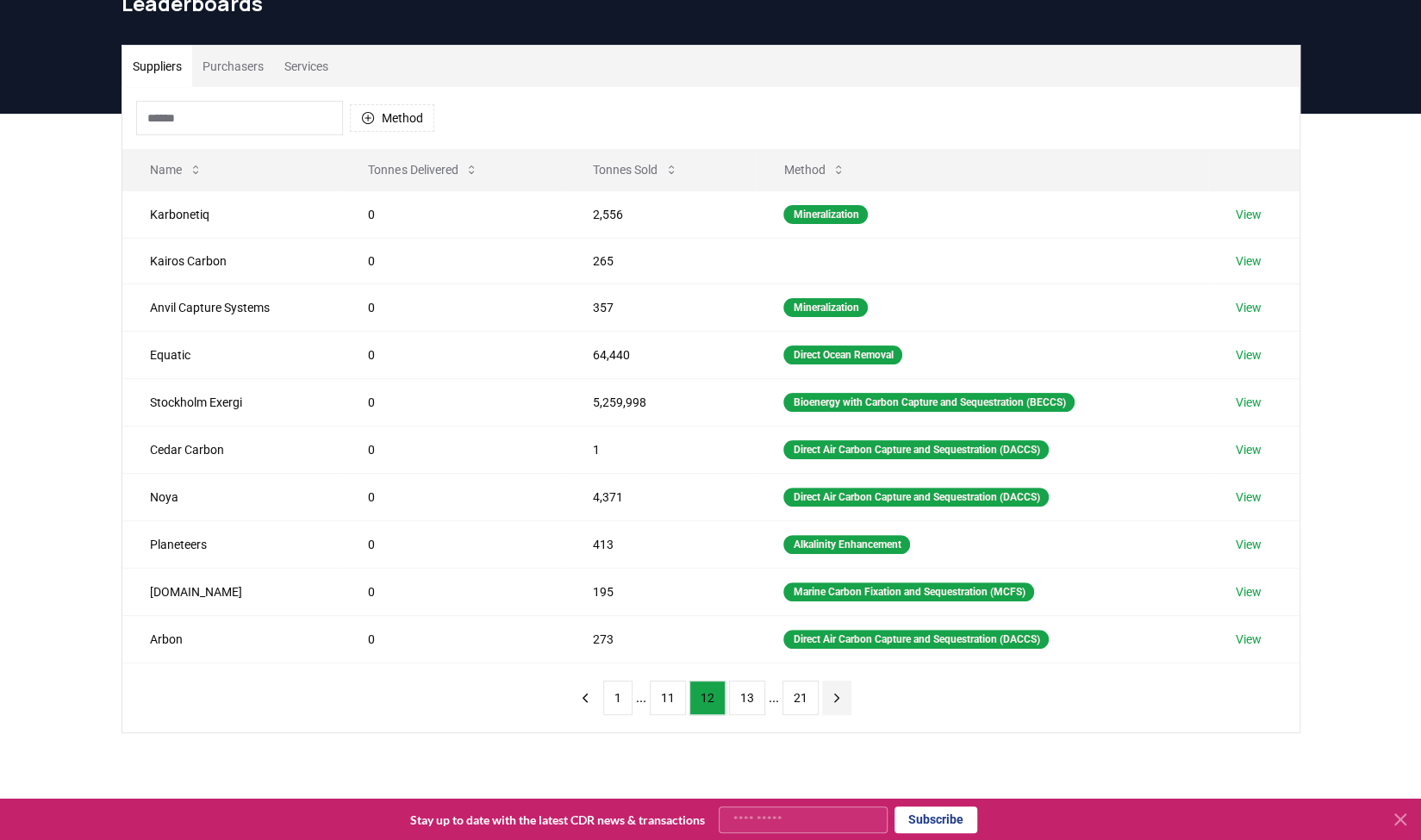
click at [822, 691] on button "next page" at bounding box center [836, 697] width 29 height 34
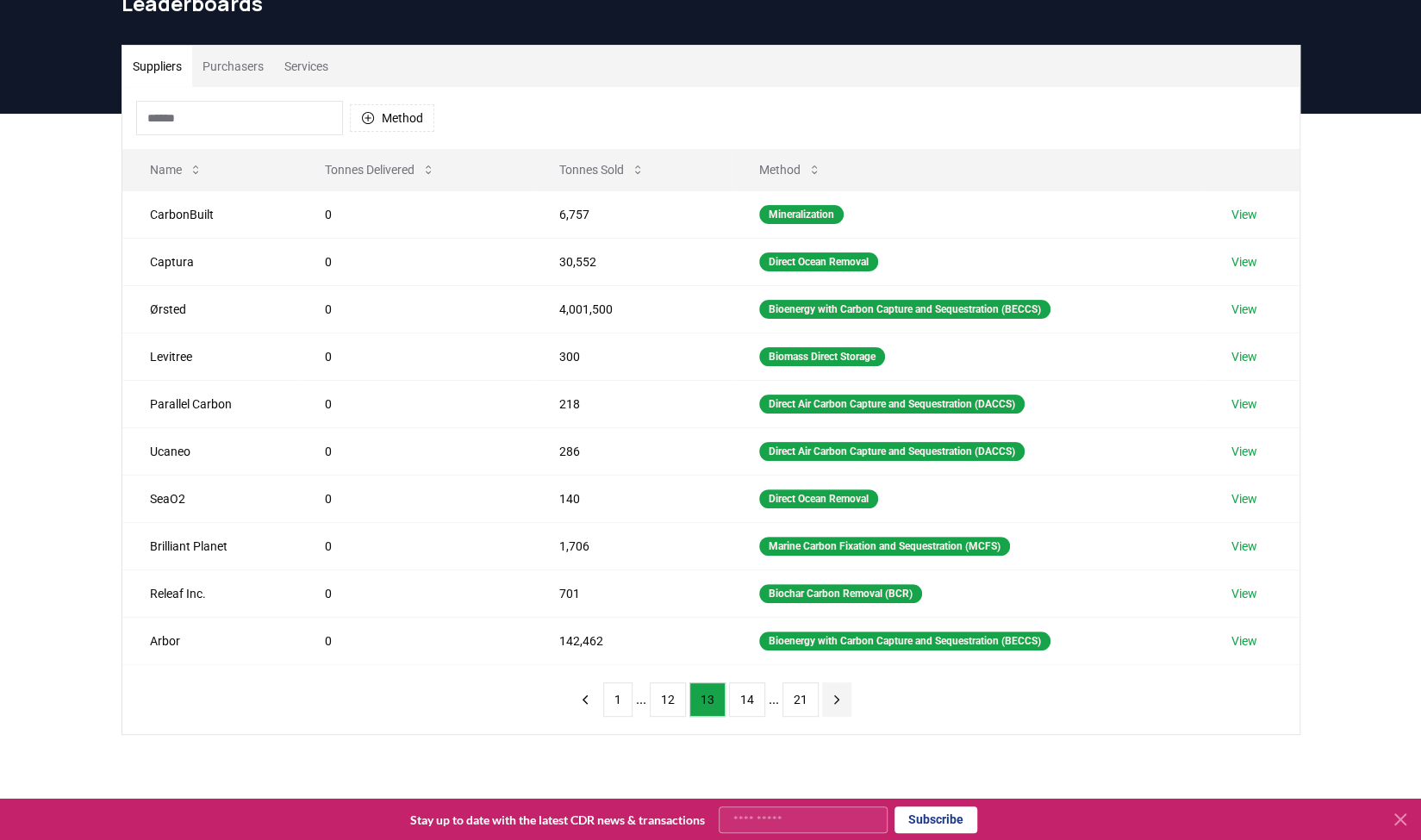
click at [822, 691] on button "next page" at bounding box center [836, 699] width 29 height 34
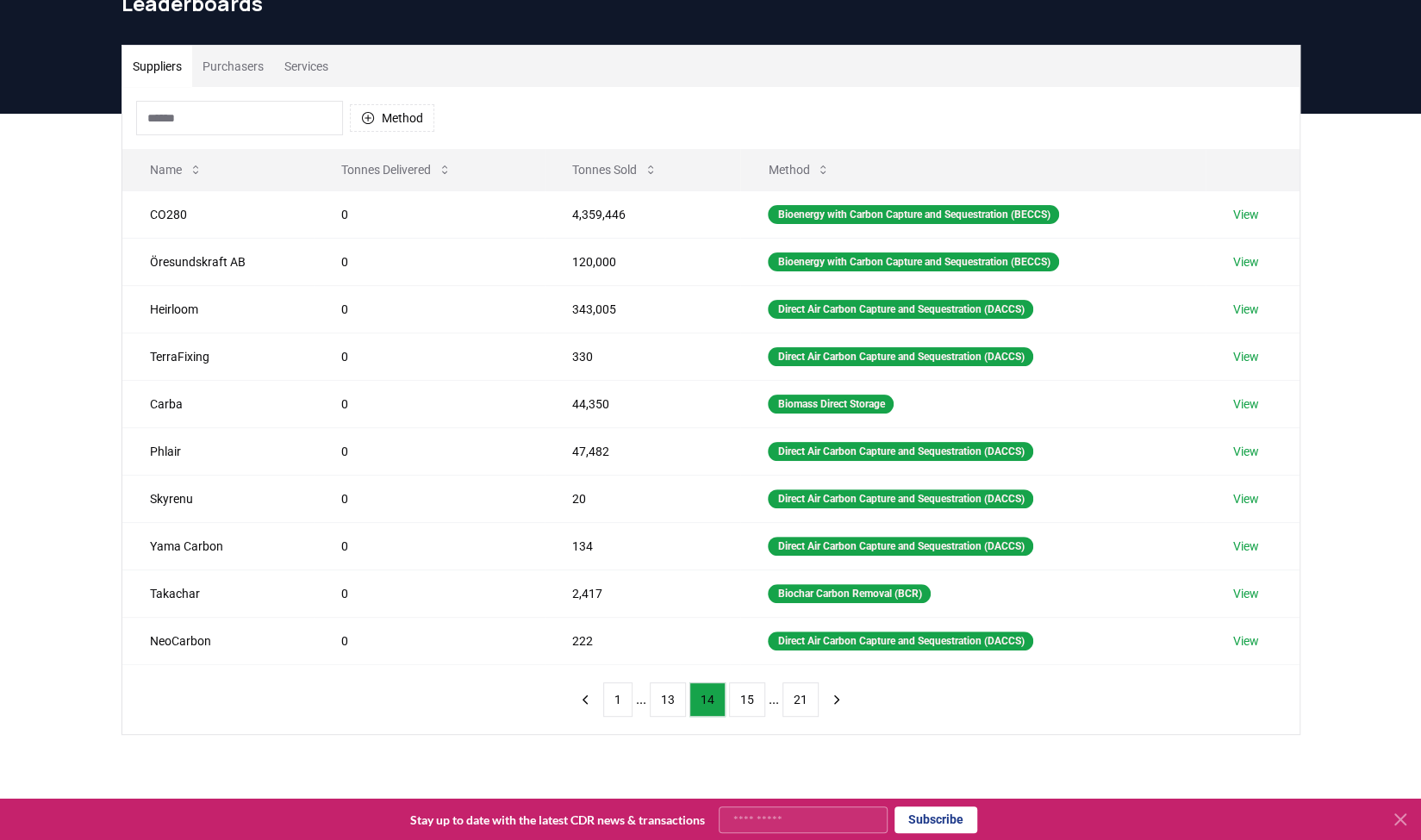
click at [574, 691] on div "1 ... 13 14 15 ... 21" at bounding box center [711, 699] width 316 height 69
click at [592, 691] on icon "previous page" at bounding box center [585, 699] width 16 height 16
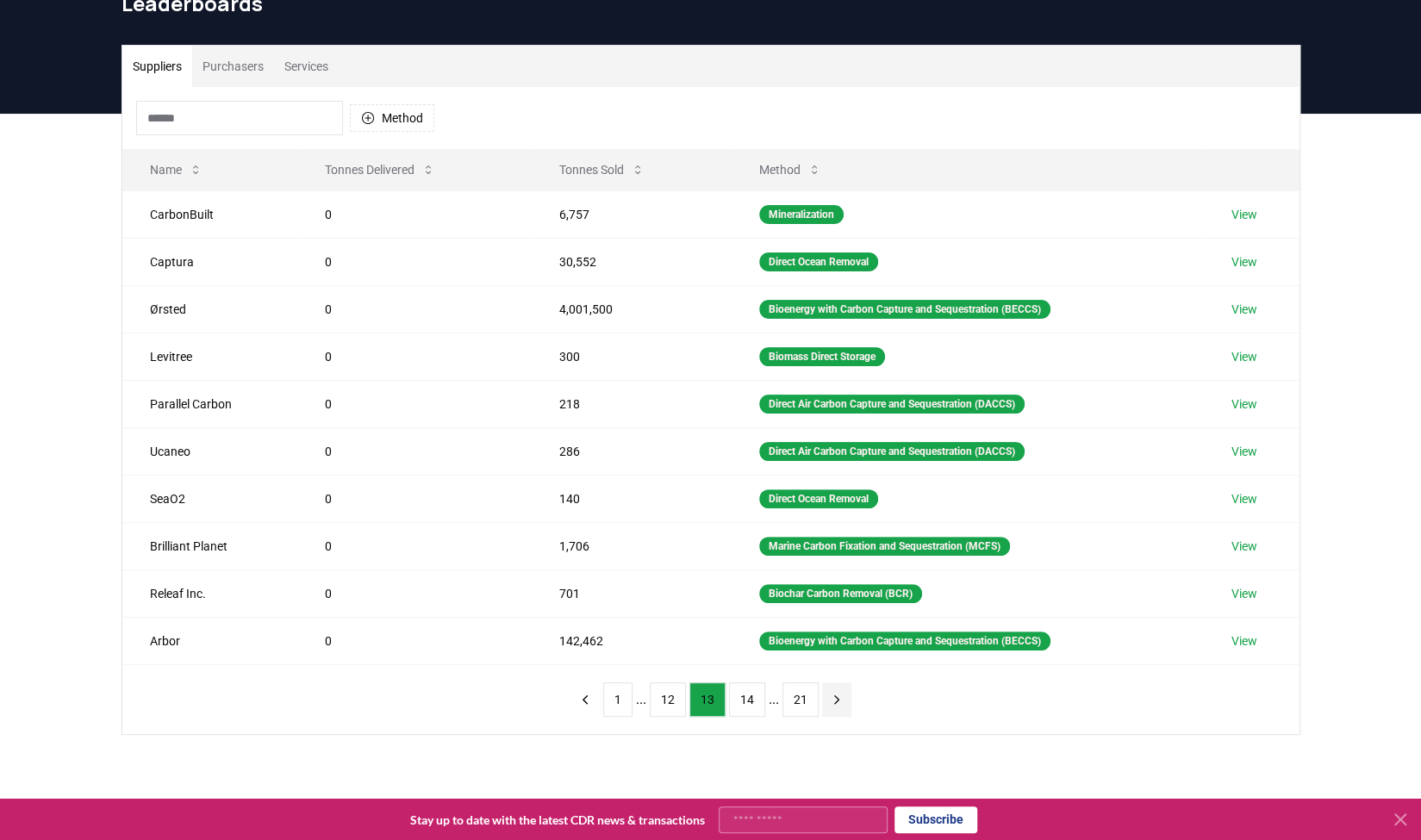
click at [835, 691] on icon "next page" at bounding box center [837, 699] width 16 height 16
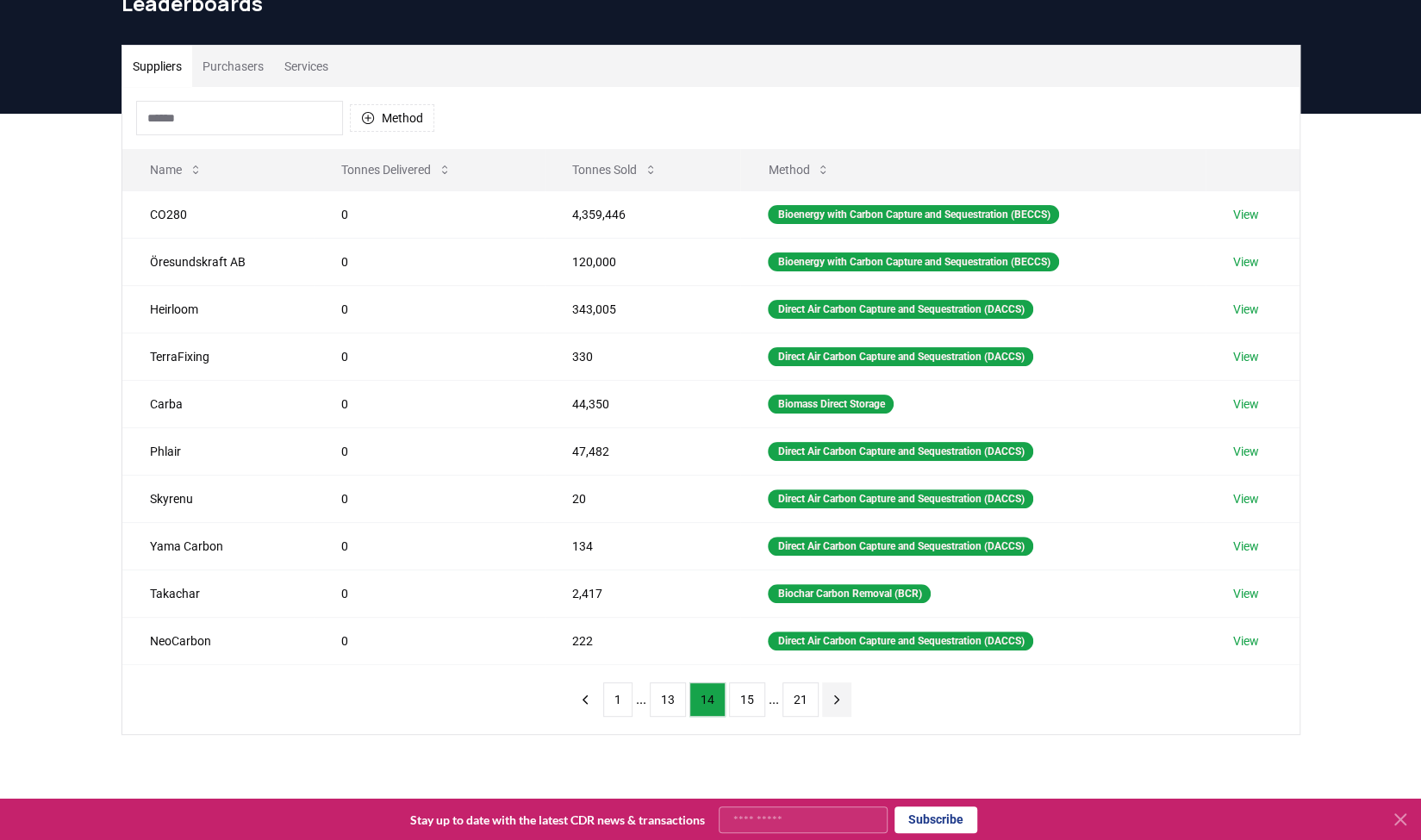
click at [835, 691] on icon "next page" at bounding box center [837, 699] width 16 height 16
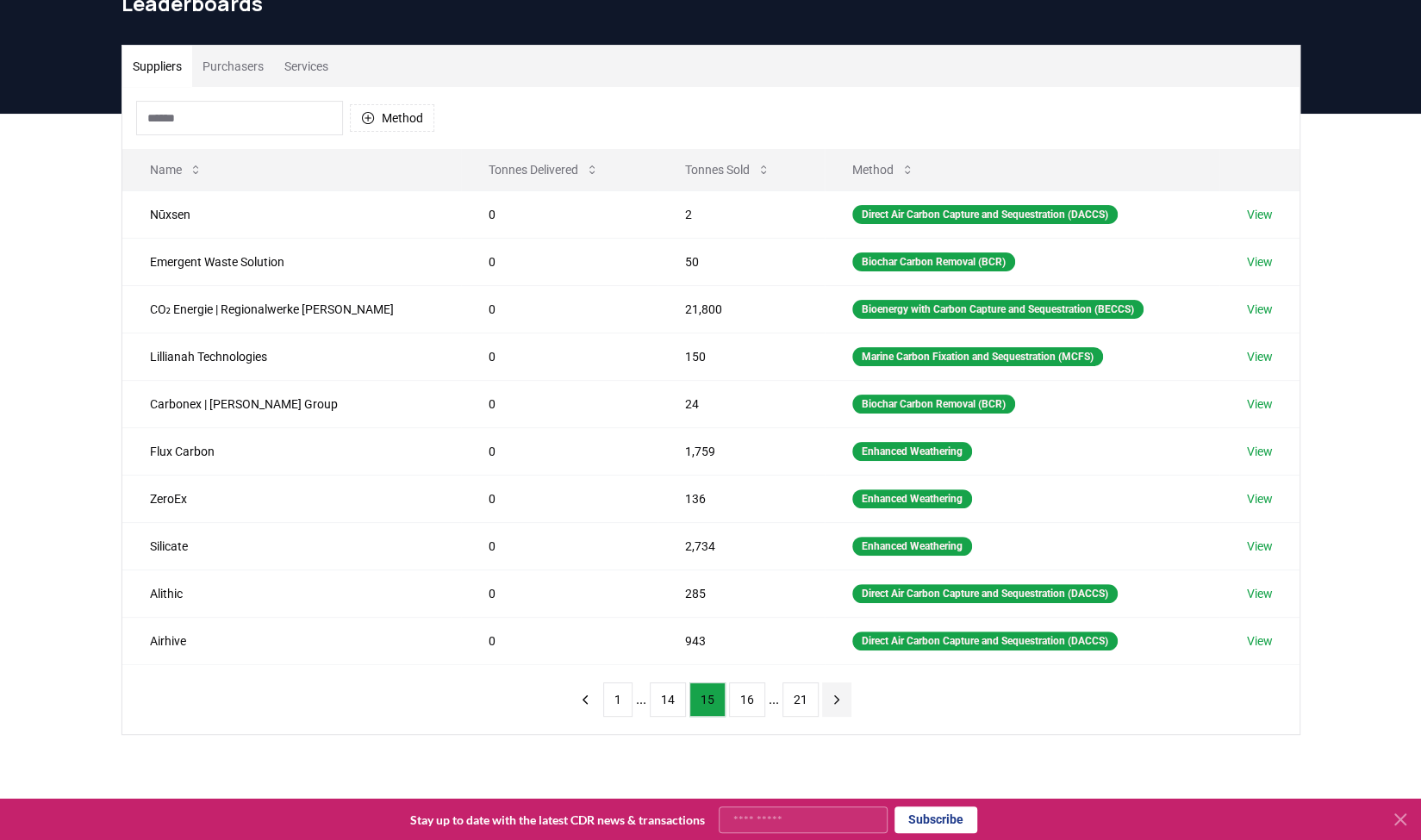
click at [835, 691] on icon "next page" at bounding box center [837, 699] width 16 height 16
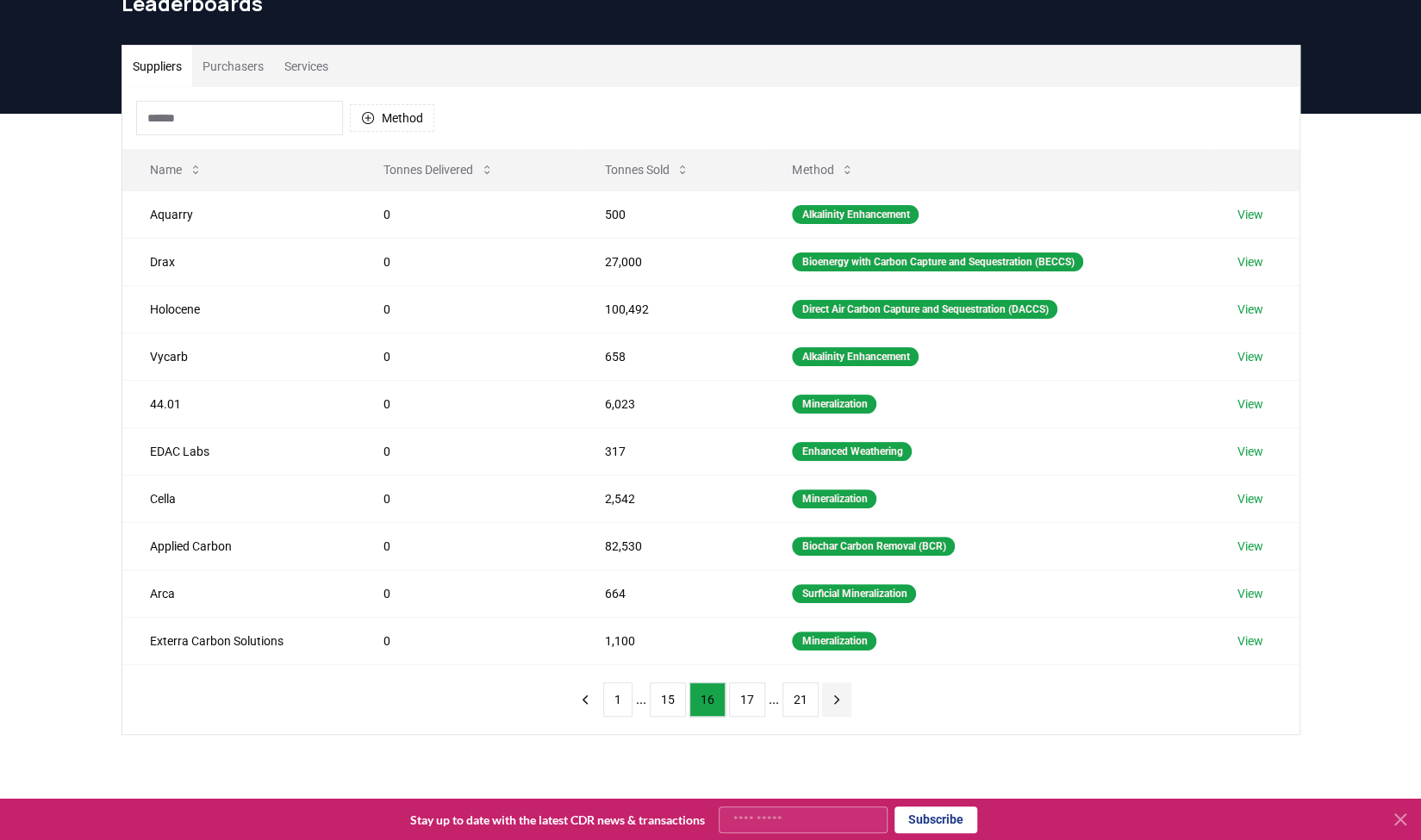
click at [835, 691] on icon "next page" at bounding box center [837, 699] width 16 height 16
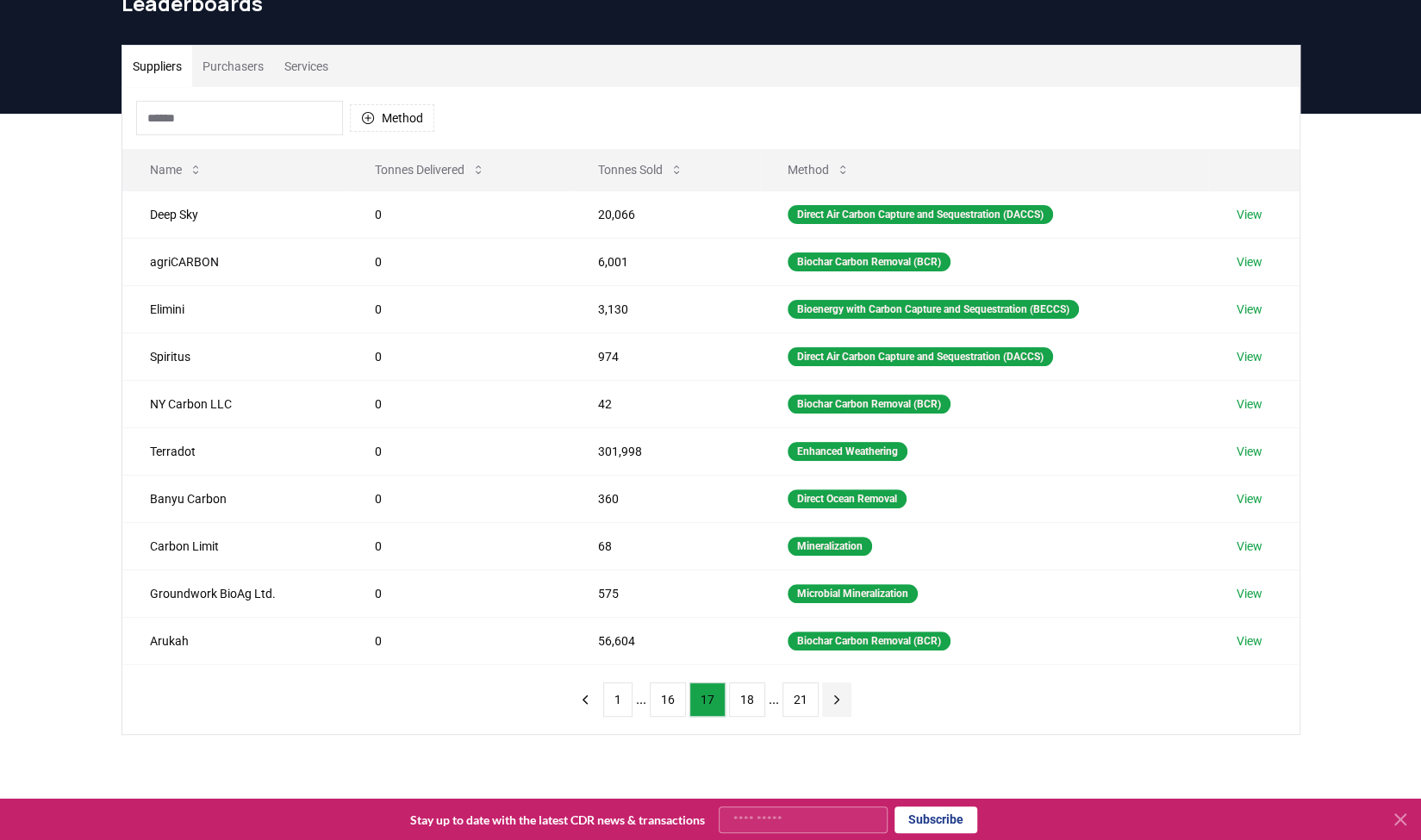
click at [835, 691] on icon "next page" at bounding box center [837, 699] width 16 height 16
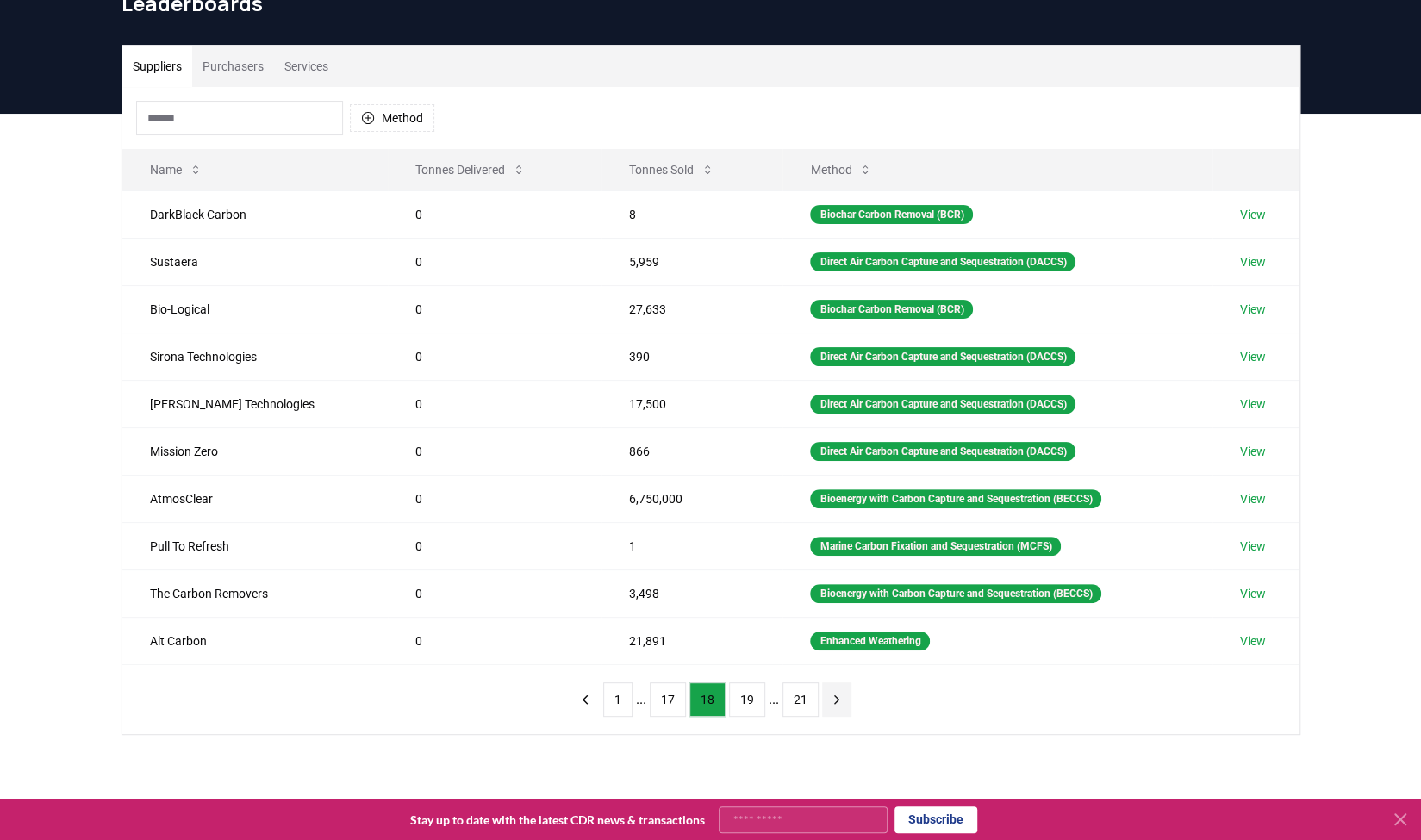
click at [835, 691] on icon "next page" at bounding box center [837, 699] width 16 height 16
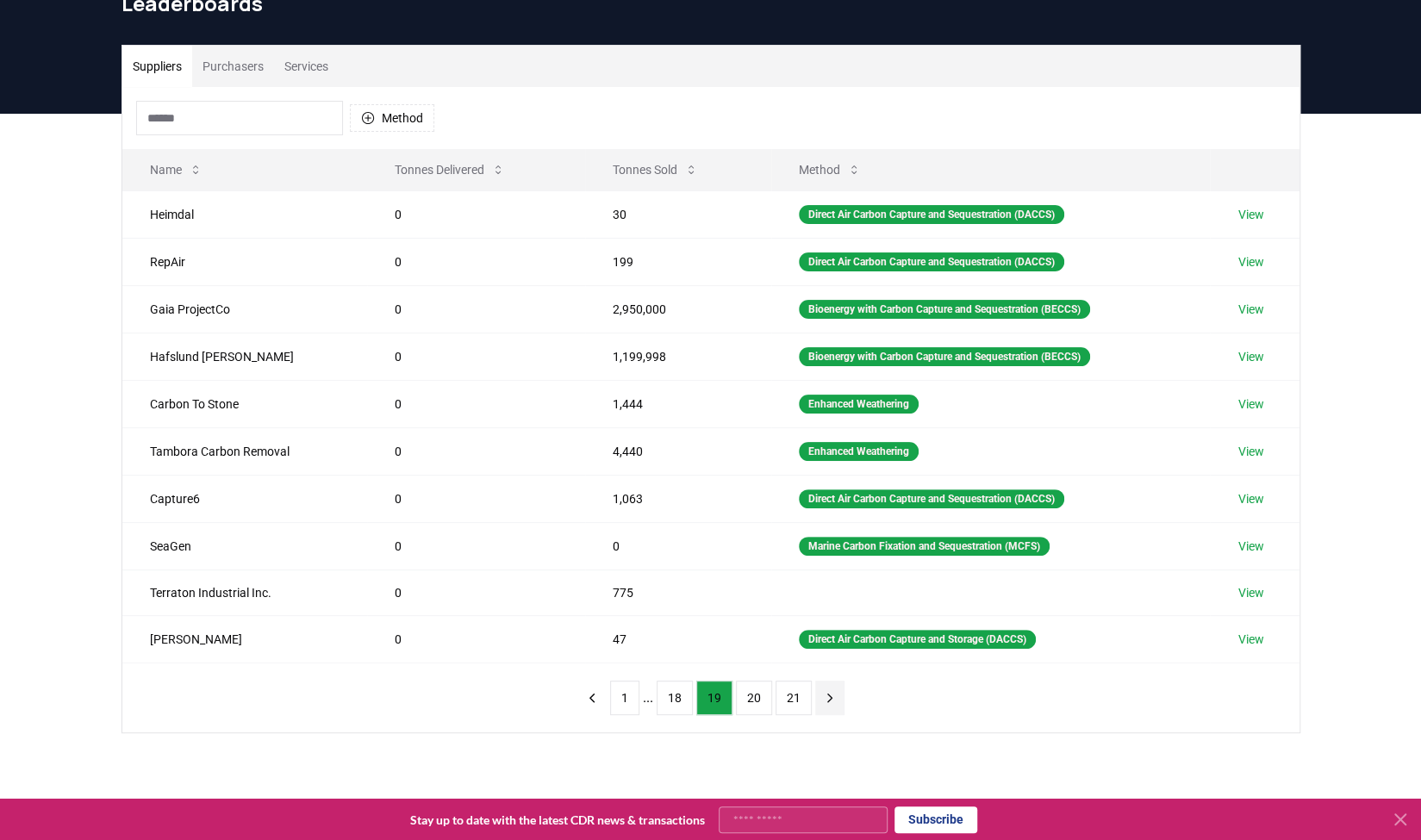
click at [836, 686] on button "next page" at bounding box center [829, 697] width 29 height 34
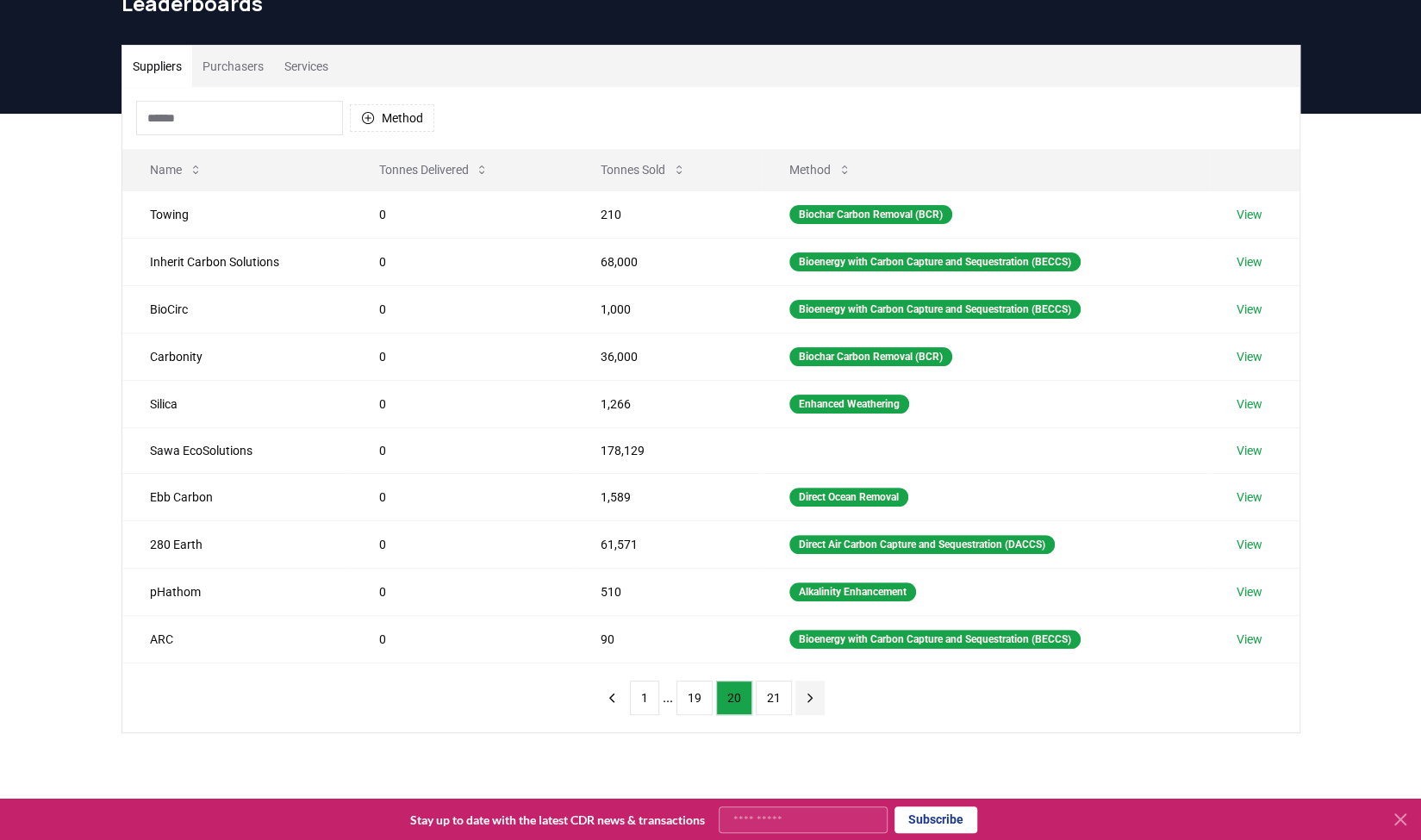
click at [807, 693] on icon "next page" at bounding box center [809, 697] width 4 height 8
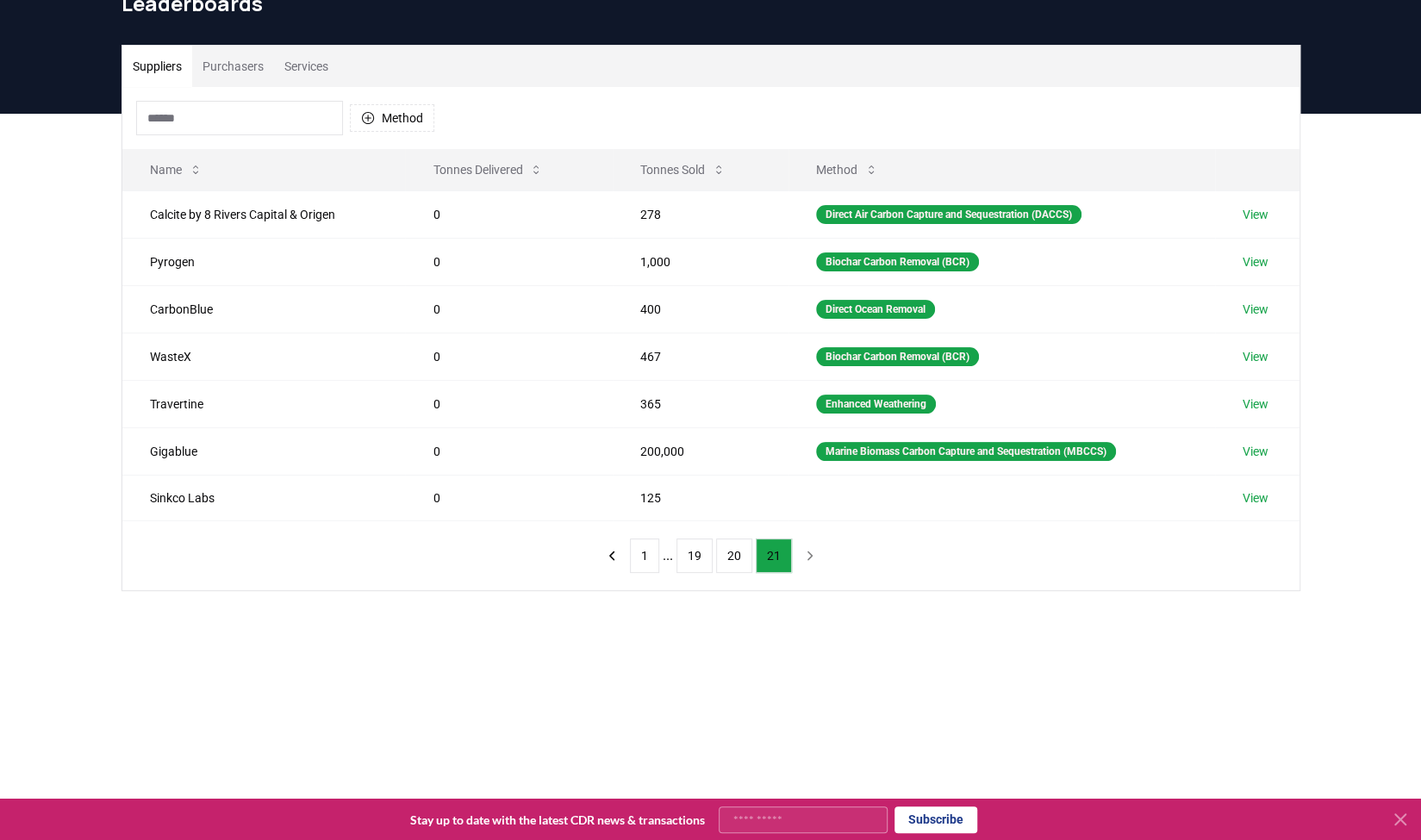
click at [802, 548] on nav "1 ... 19 20 21" at bounding box center [711, 555] width 227 height 34
click at [646, 561] on button "1" at bounding box center [645, 555] width 29 height 34
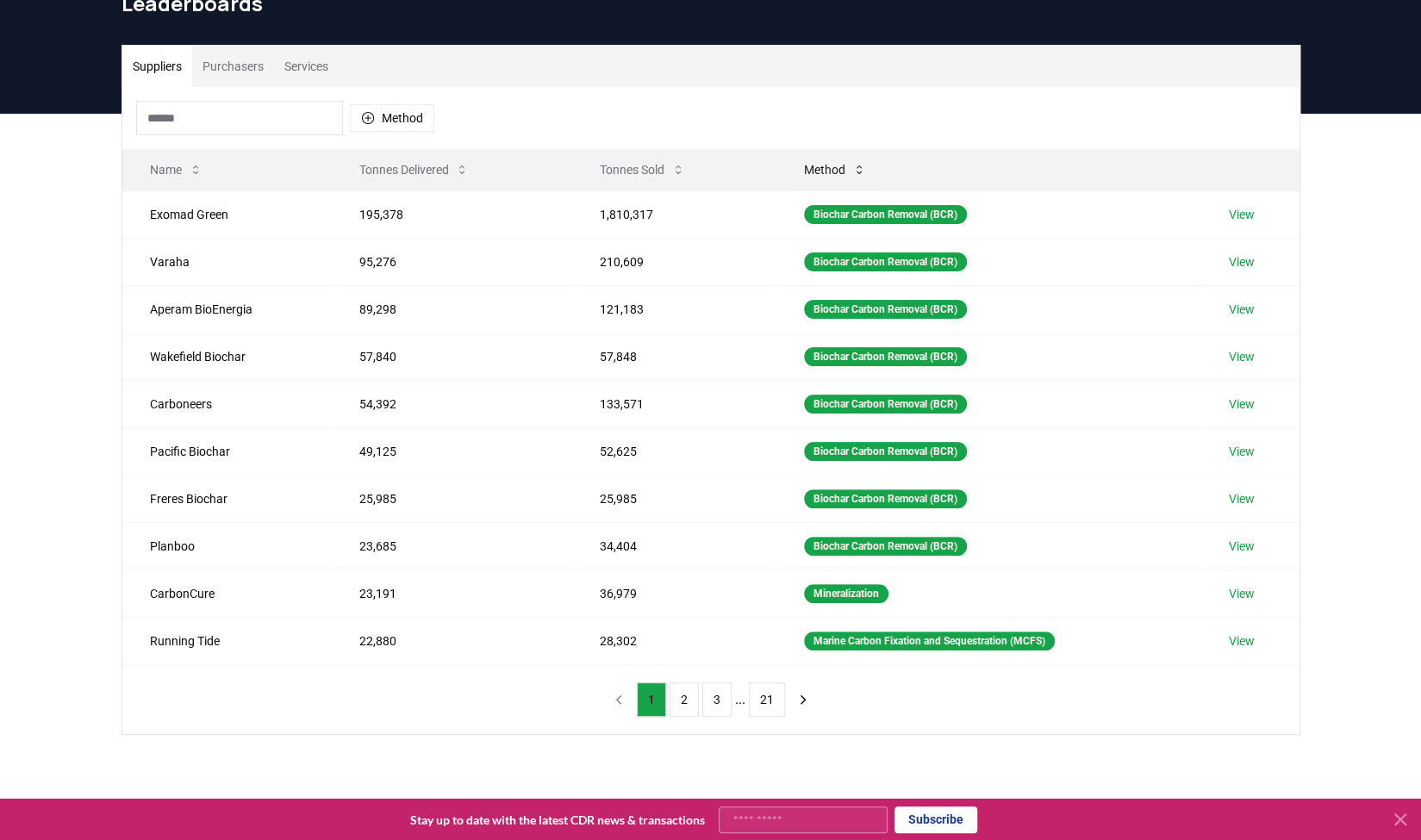
click at [819, 170] on button "Method" at bounding box center [835, 169] width 89 height 34
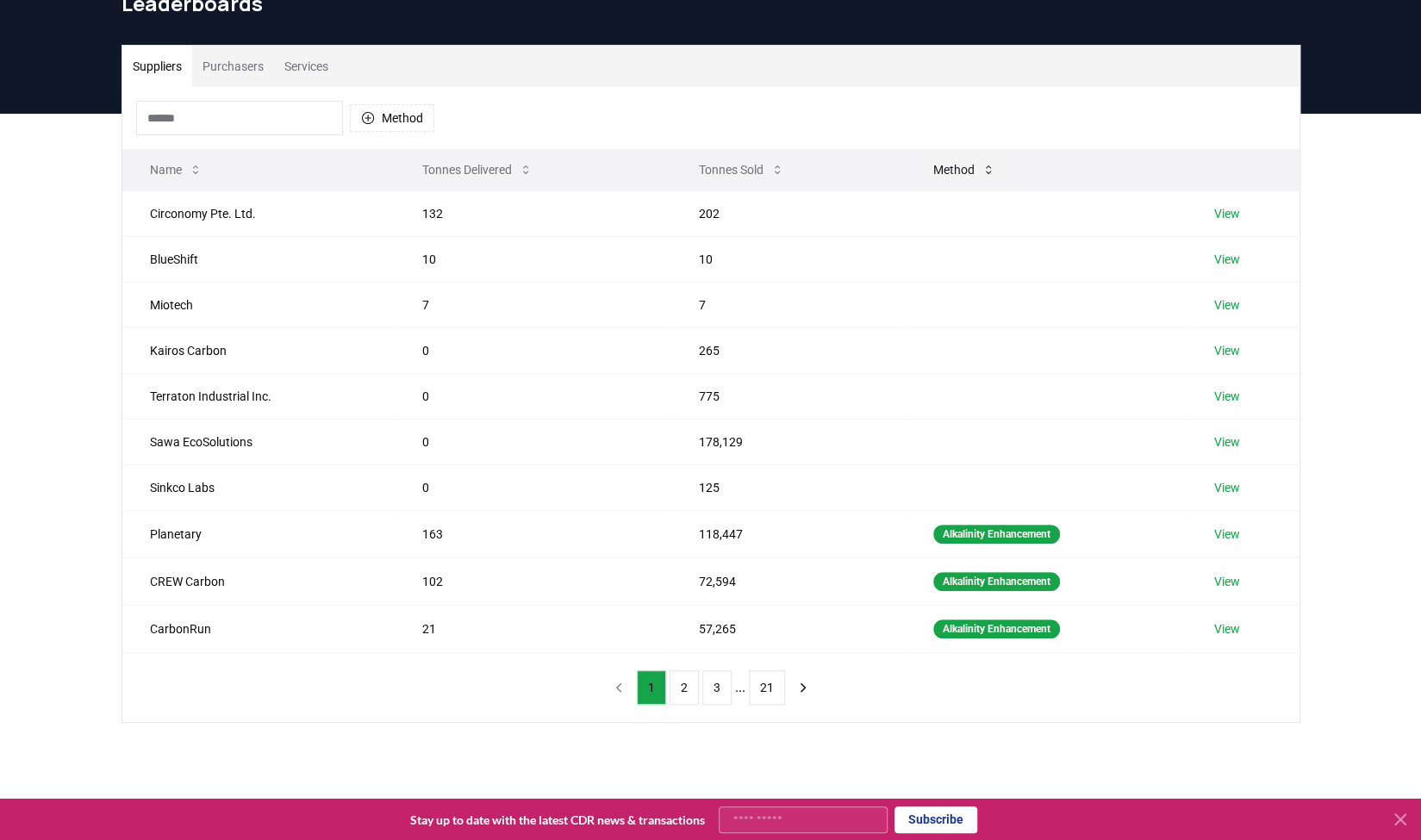
click at [950, 168] on button "Method" at bounding box center [964, 169] width 89 height 34
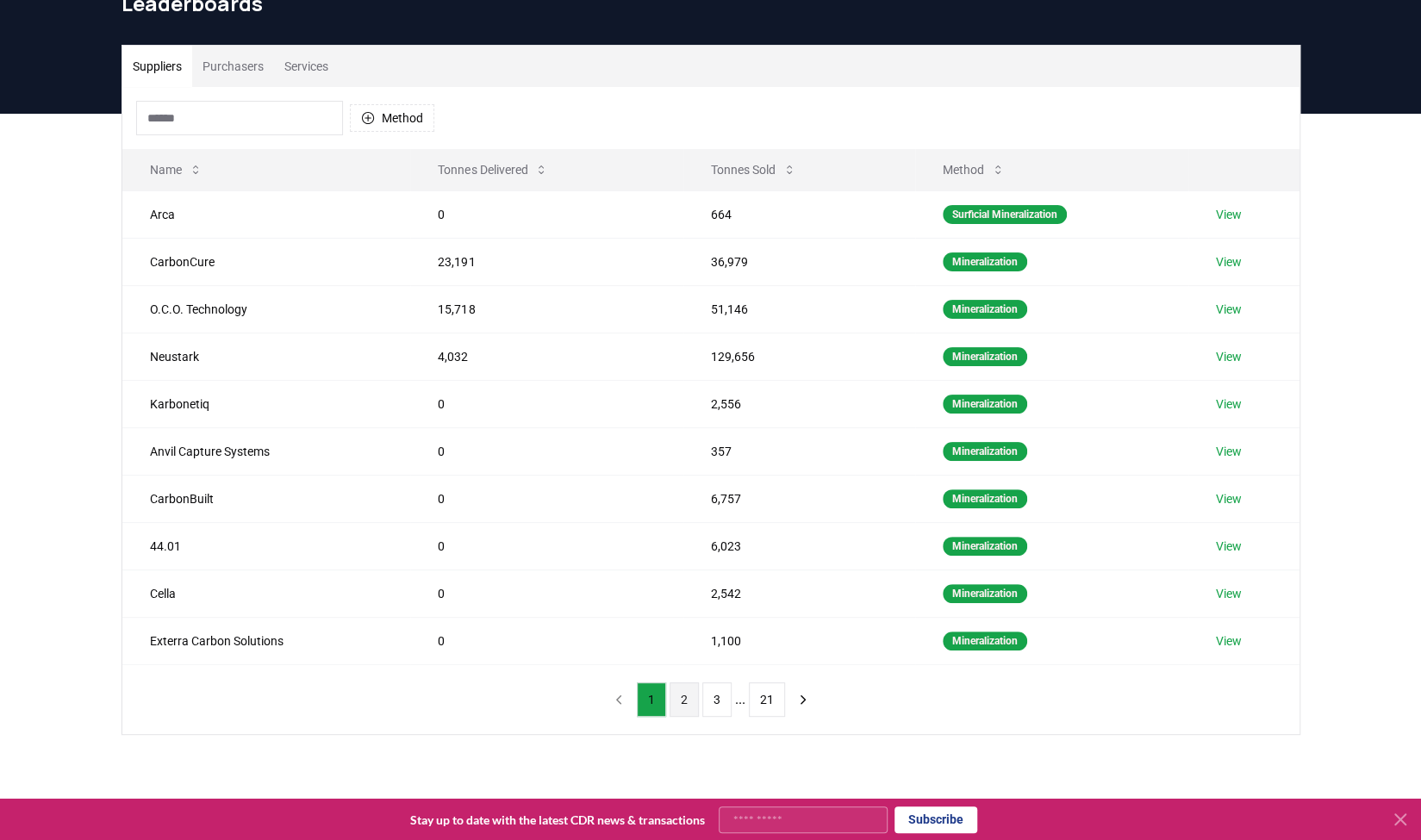
click at [692, 704] on button "2" at bounding box center [684, 699] width 29 height 34
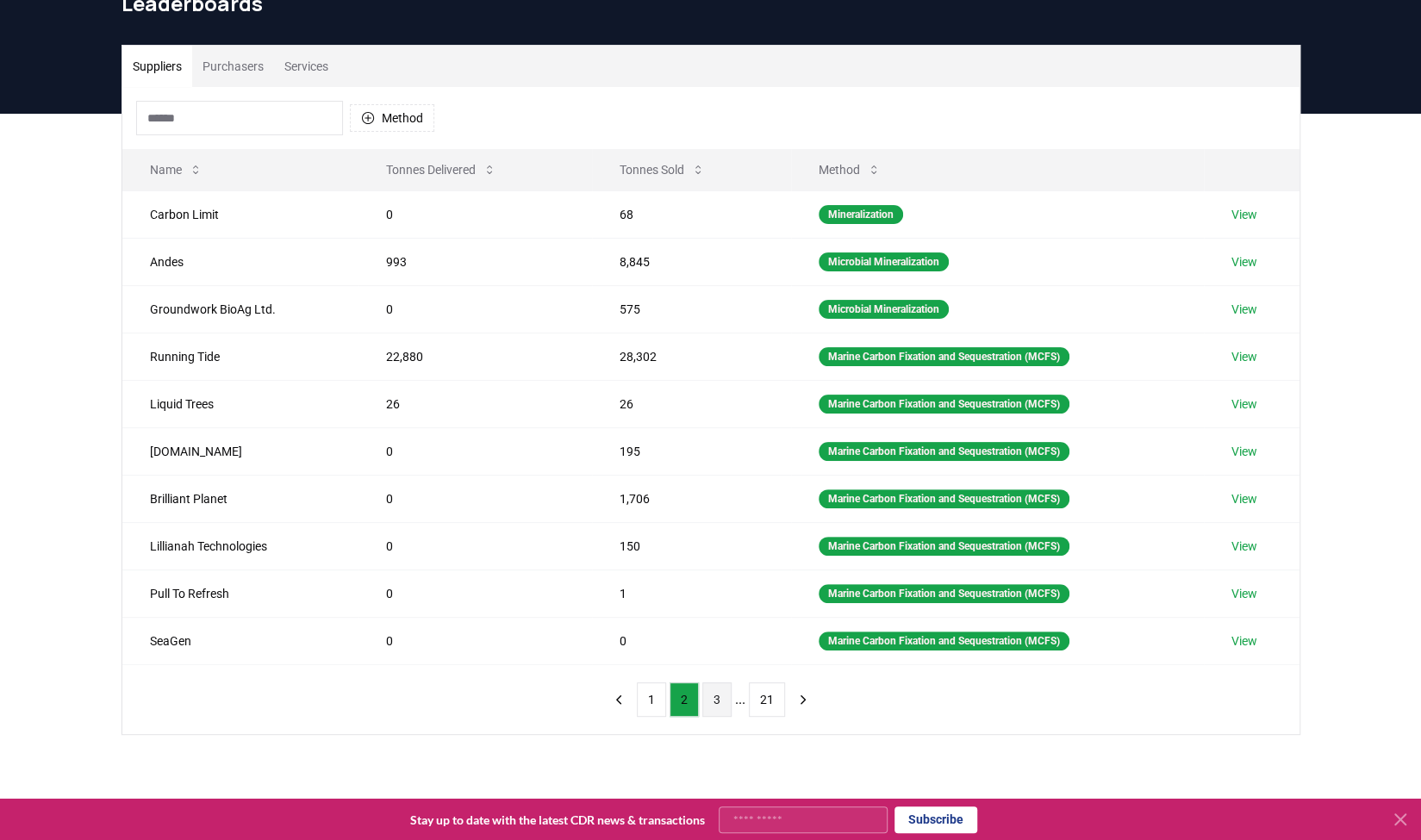
click at [706, 702] on button "3" at bounding box center [717, 699] width 29 height 34
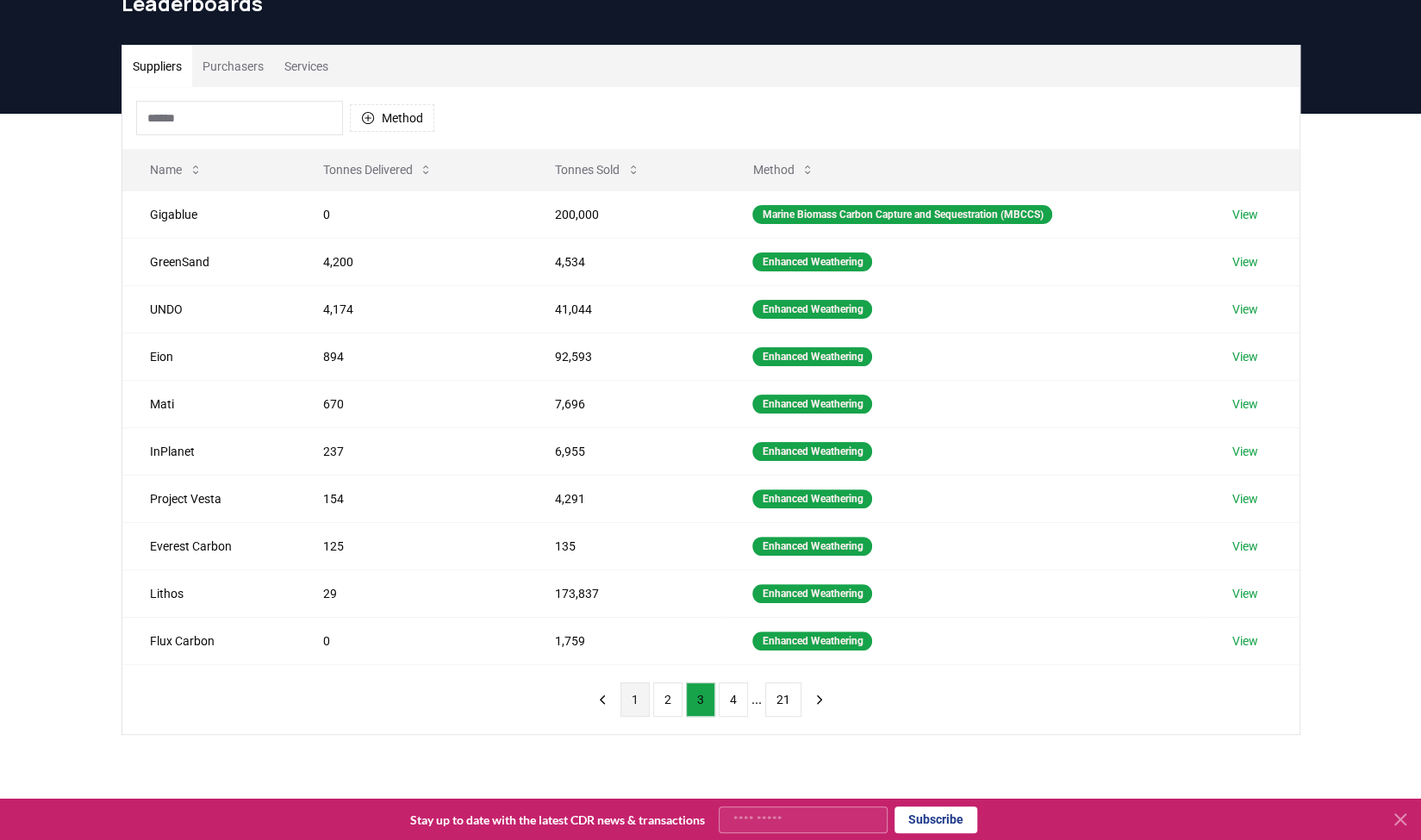
click at [646, 689] on button "1" at bounding box center [635, 699] width 29 height 34
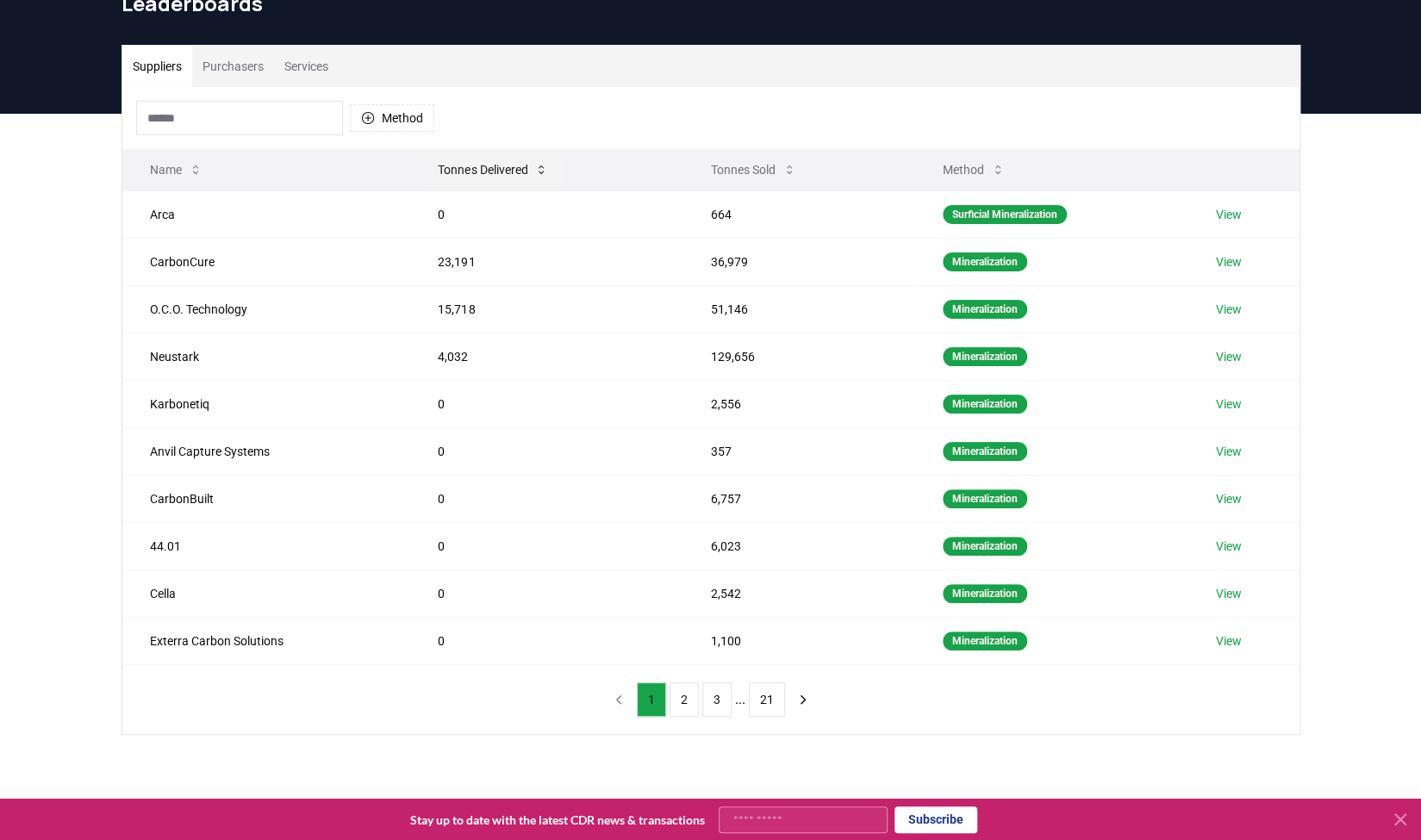
click at [525, 159] on button "Tonnes Delivered" at bounding box center [493, 169] width 138 height 34
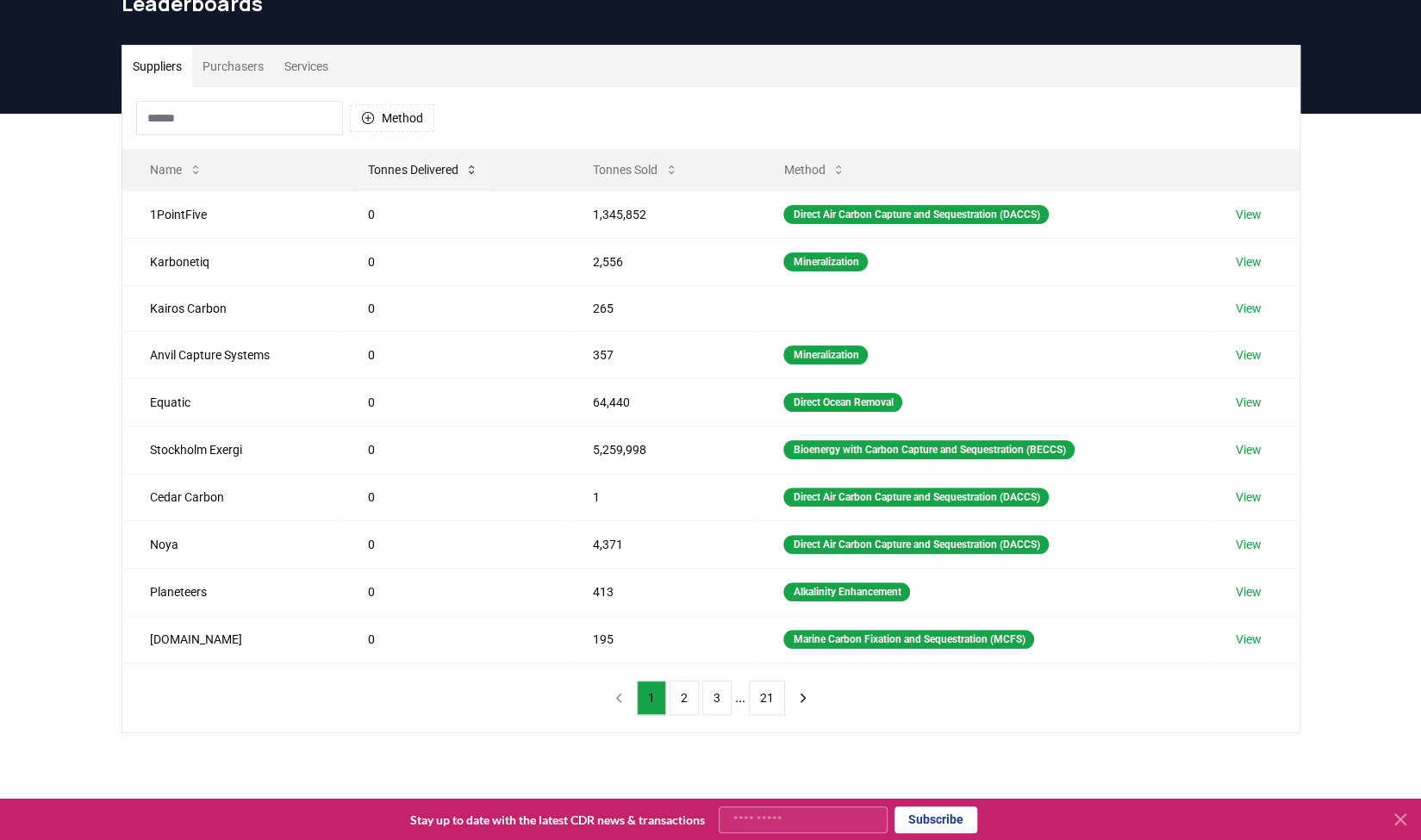
click at [441, 170] on button "Tonnes Delivered" at bounding box center [423, 169] width 138 height 34
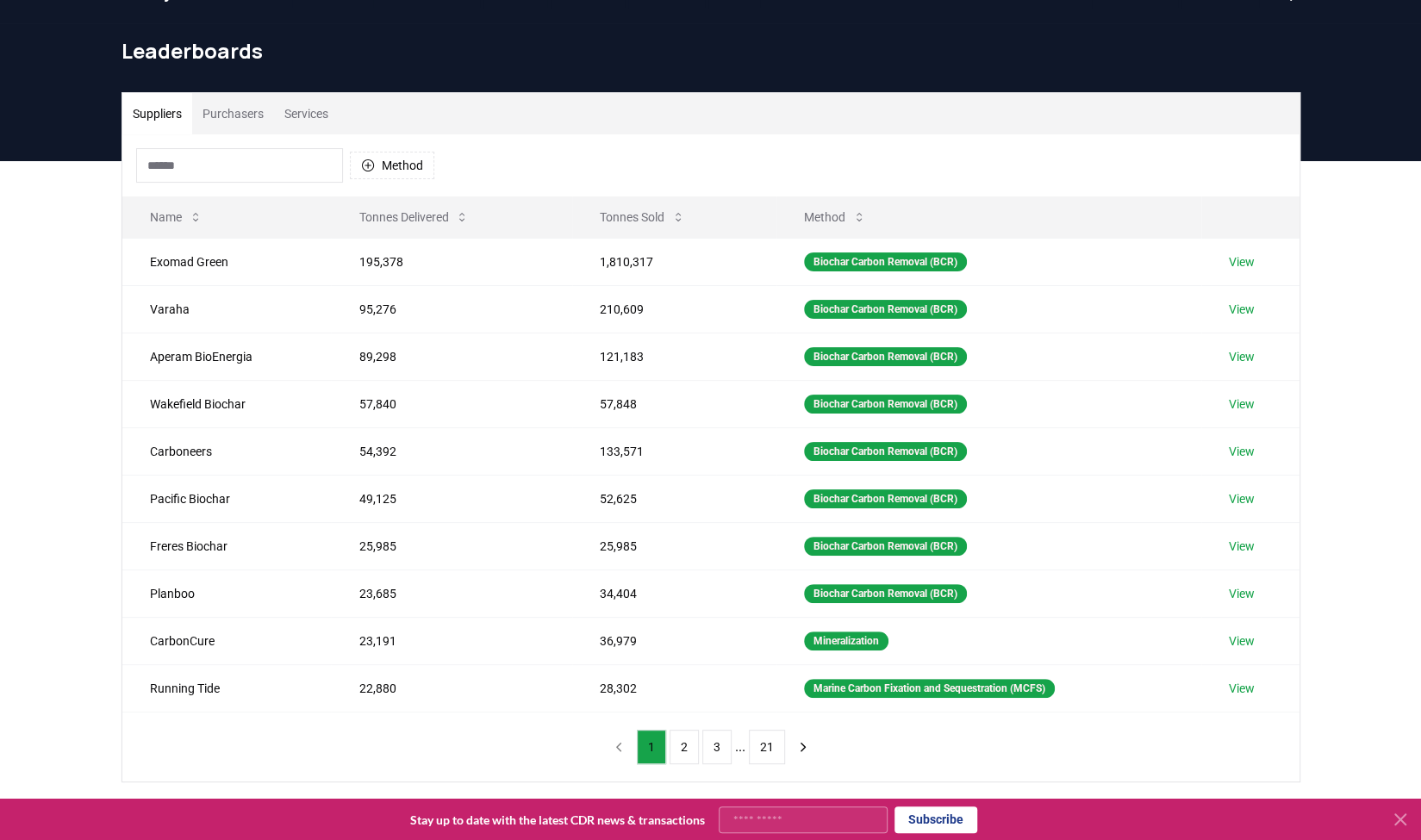
scroll to position [0, 0]
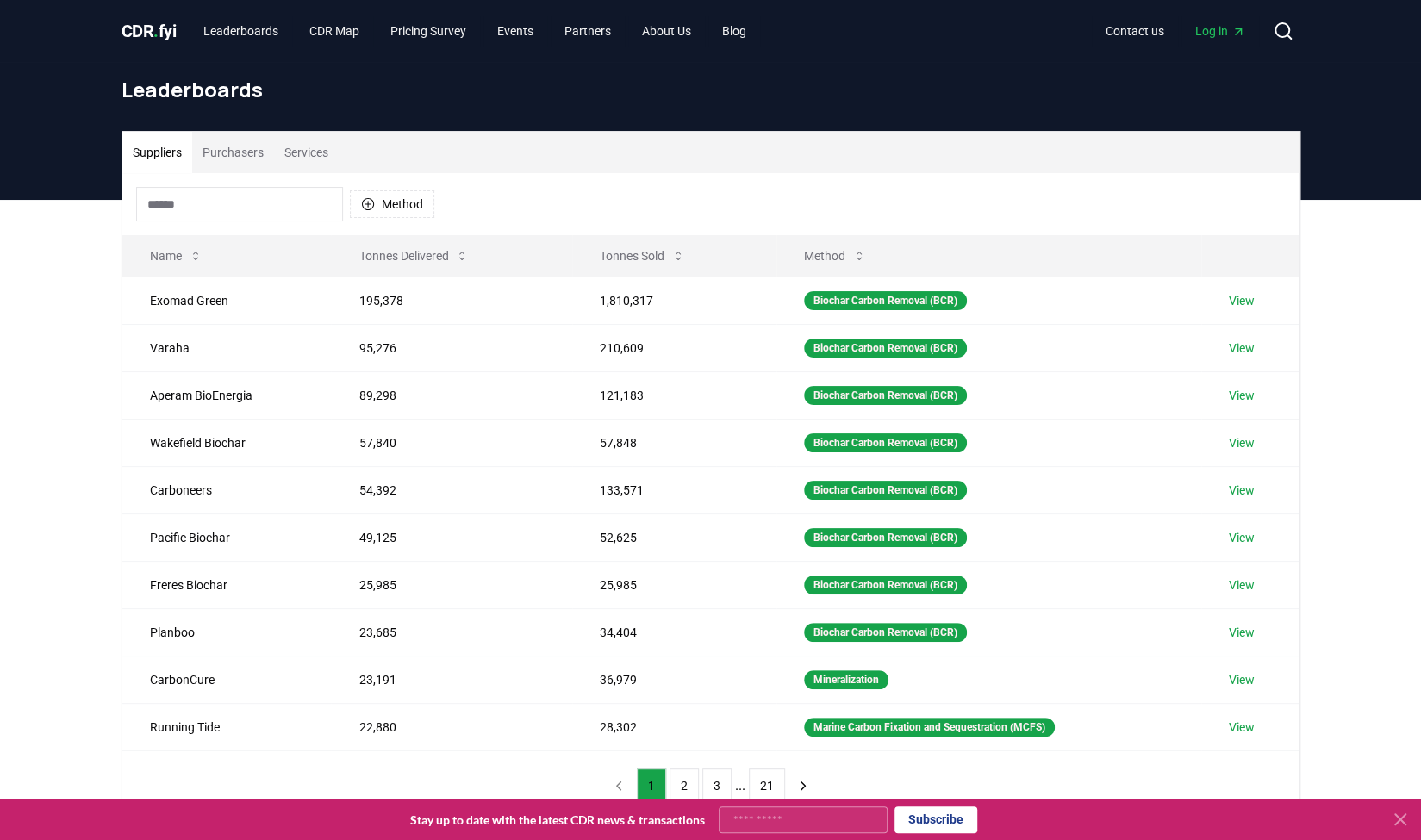
click at [249, 149] on button "Purchasers" at bounding box center [233, 152] width 82 height 42
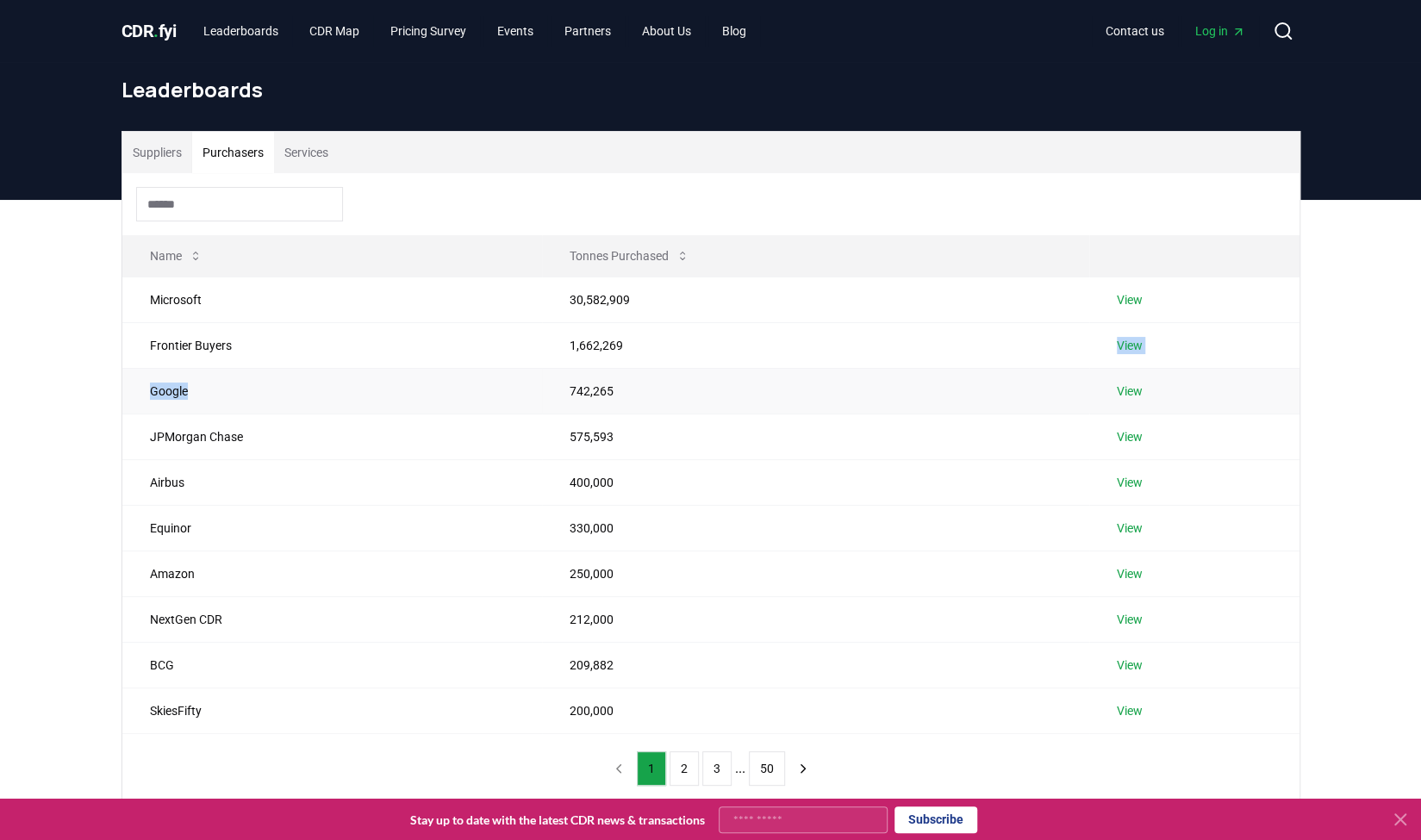
drag, startPoint x: 624, startPoint y: 355, endPoint x: 515, endPoint y: 373, distance: 110.5
click at [515, 373] on tbody "Microsoft 30,582,909 View Frontier Buyers 1,662,269 View Google 742,265 View JP…" at bounding box center [711, 505] width 1177 height 456
click at [506, 334] on td "Frontier Buyers" at bounding box center [332, 345] width 421 height 46
drag, startPoint x: 29, startPoint y: 343, endPoint x: 43, endPoint y: 344, distance: 14.0
click at [32, 344] on div "Suppliers Purchasers Services Name Tonnes Purchased Microsoft 30,582,909 View F…" at bounding box center [710, 536] width 1421 height 673
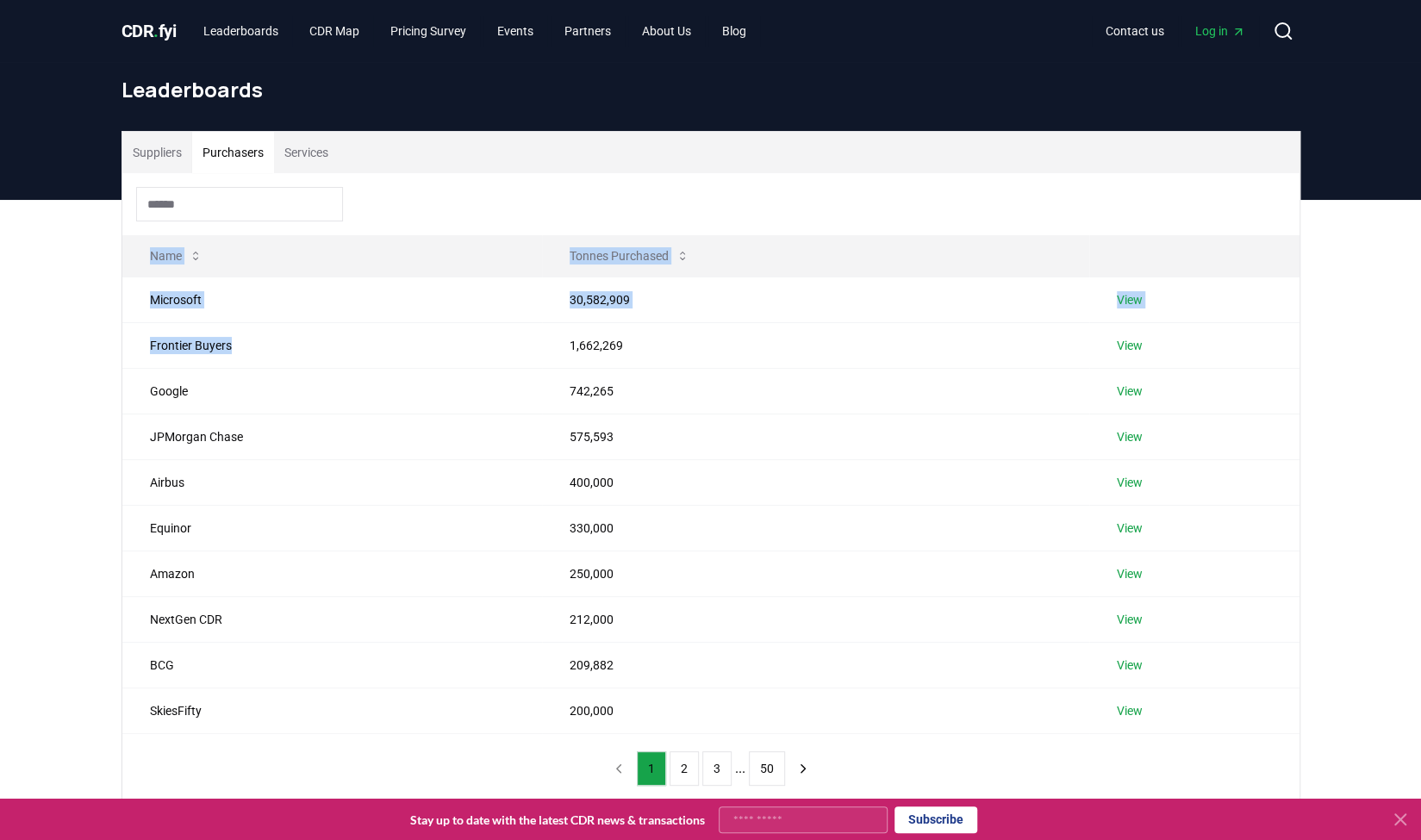
drag, startPoint x: 251, startPoint y: 342, endPoint x: 5, endPoint y: 344, distance: 246.0
click at [8, 344] on div "Suppliers Purchasers Services Name Tonnes Purchased Microsoft 30,582,909 View F…" at bounding box center [710, 536] width 1421 height 673
click at [4, 346] on div "Suppliers Purchasers Services Name Tonnes Purchased Microsoft 30,582,909 View F…" at bounding box center [710, 536] width 1421 height 673
drag, startPoint x: 261, startPoint y: 440, endPoint x: 87, endPoint y: 461, distance: 175.3
click at [116, 454] on div "Suppliers Purchasers Services Name Tonnes Purchased Microsoft 30,582,909 View F…" at bounding box center [711, 467] width 1206 height 673
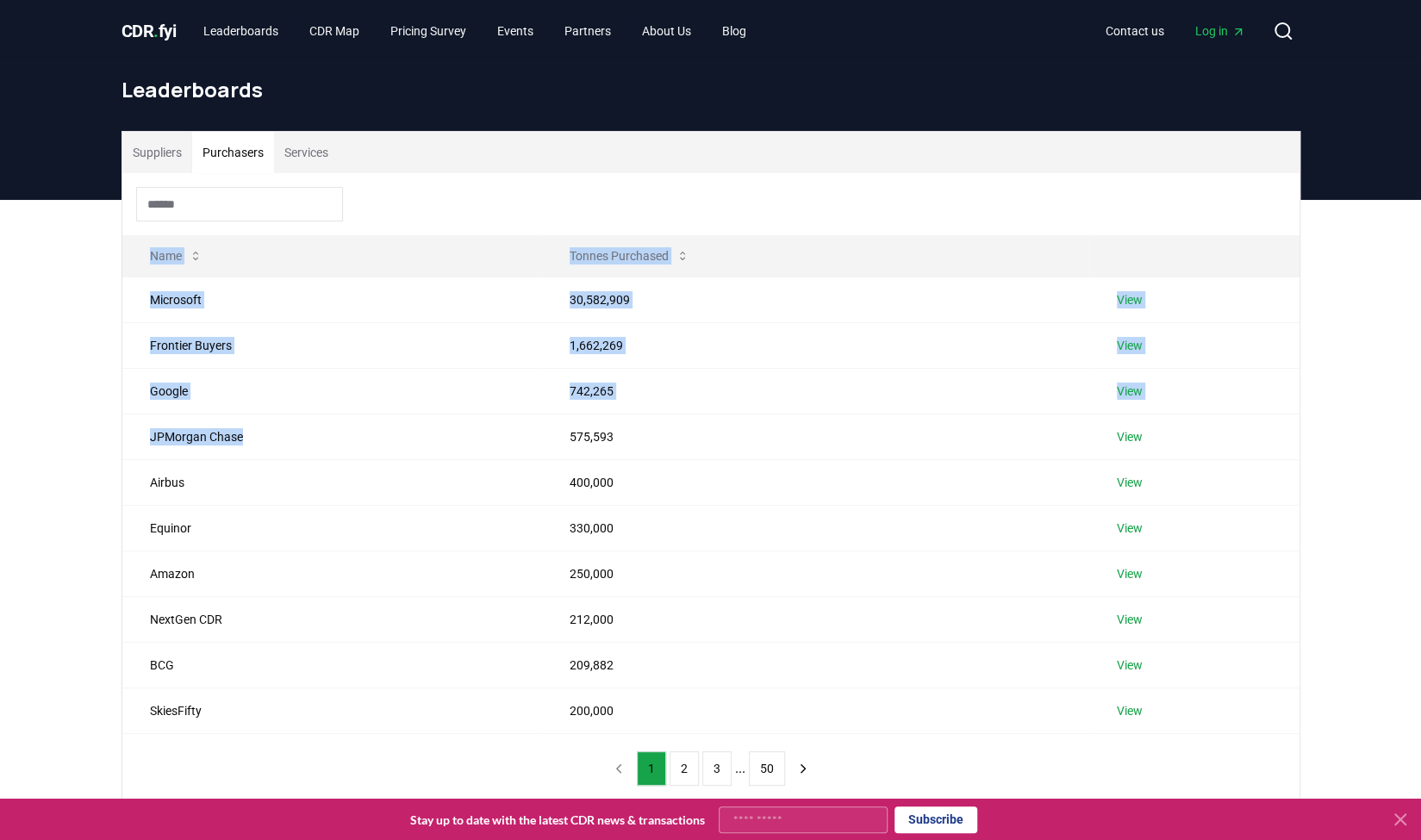
click at [87, 461] on div "Suppliers Purchasers Services Name Tonnes Purchased Microsoft 30,582,909 View F…" at bounding box center [710, 536] width 1421 height 673
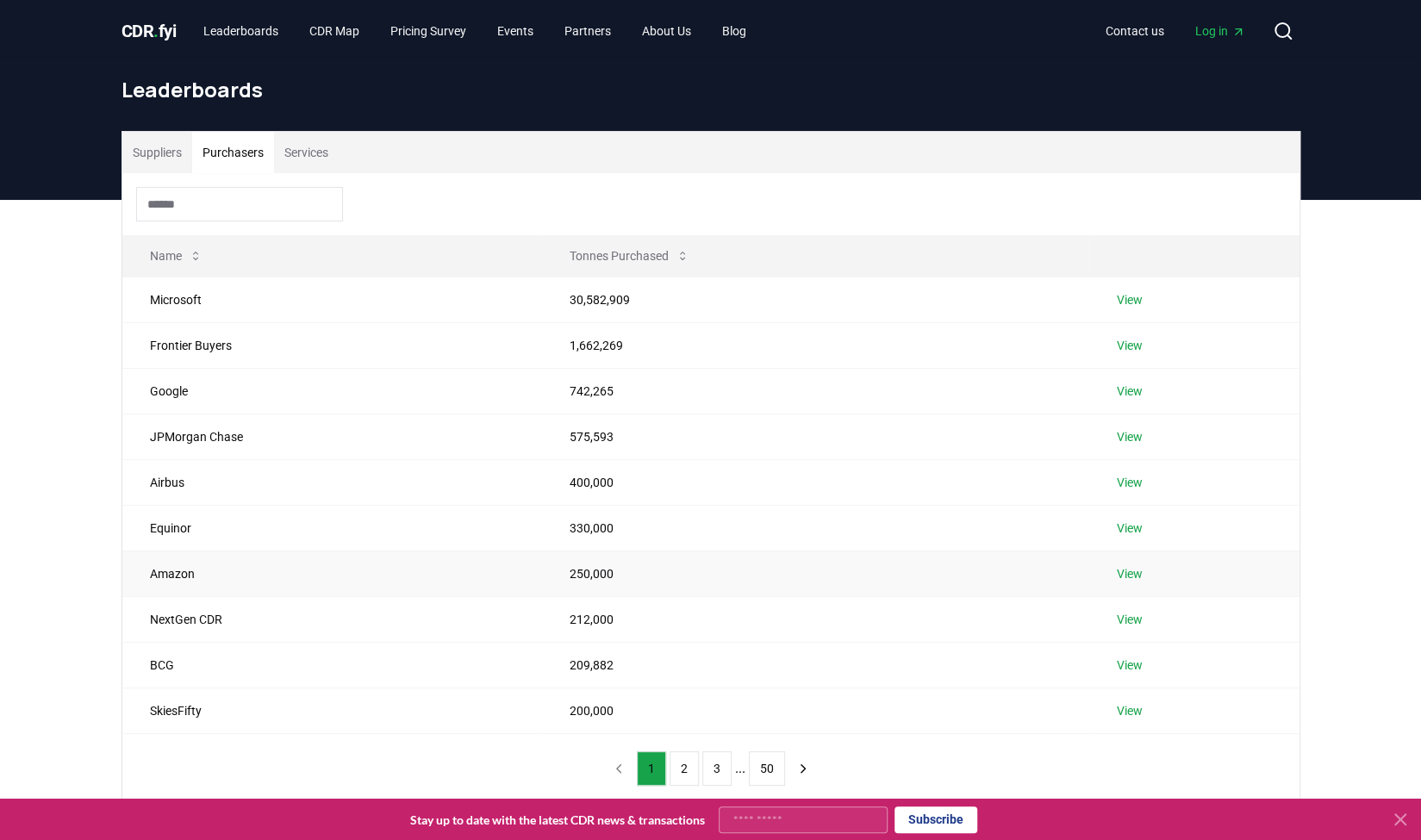
click at [183, 569] on td "Amazon" at bounding box center [332, 573] width 421 height 46
click at [181, 569] on td "Amazon" at bounding box center [332, 573] width 421 height 46
click at [111, 586] on div "Suppliers Purchasers Services Name Tonnes Purchased Microsoft 30,582,909 View F…" at bounding box center [711, 467] width 1206 height 673
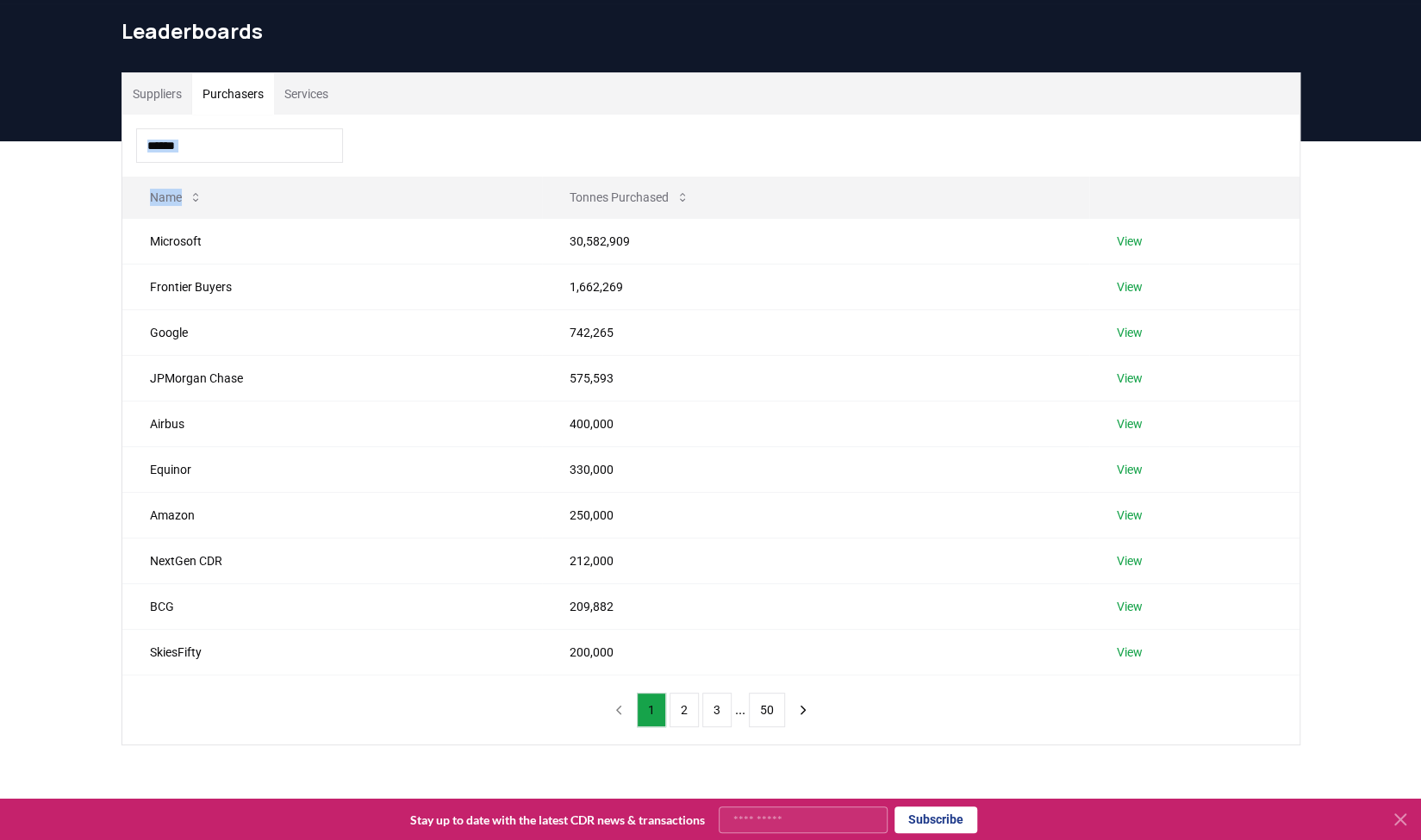
scroll to position [86, 0]
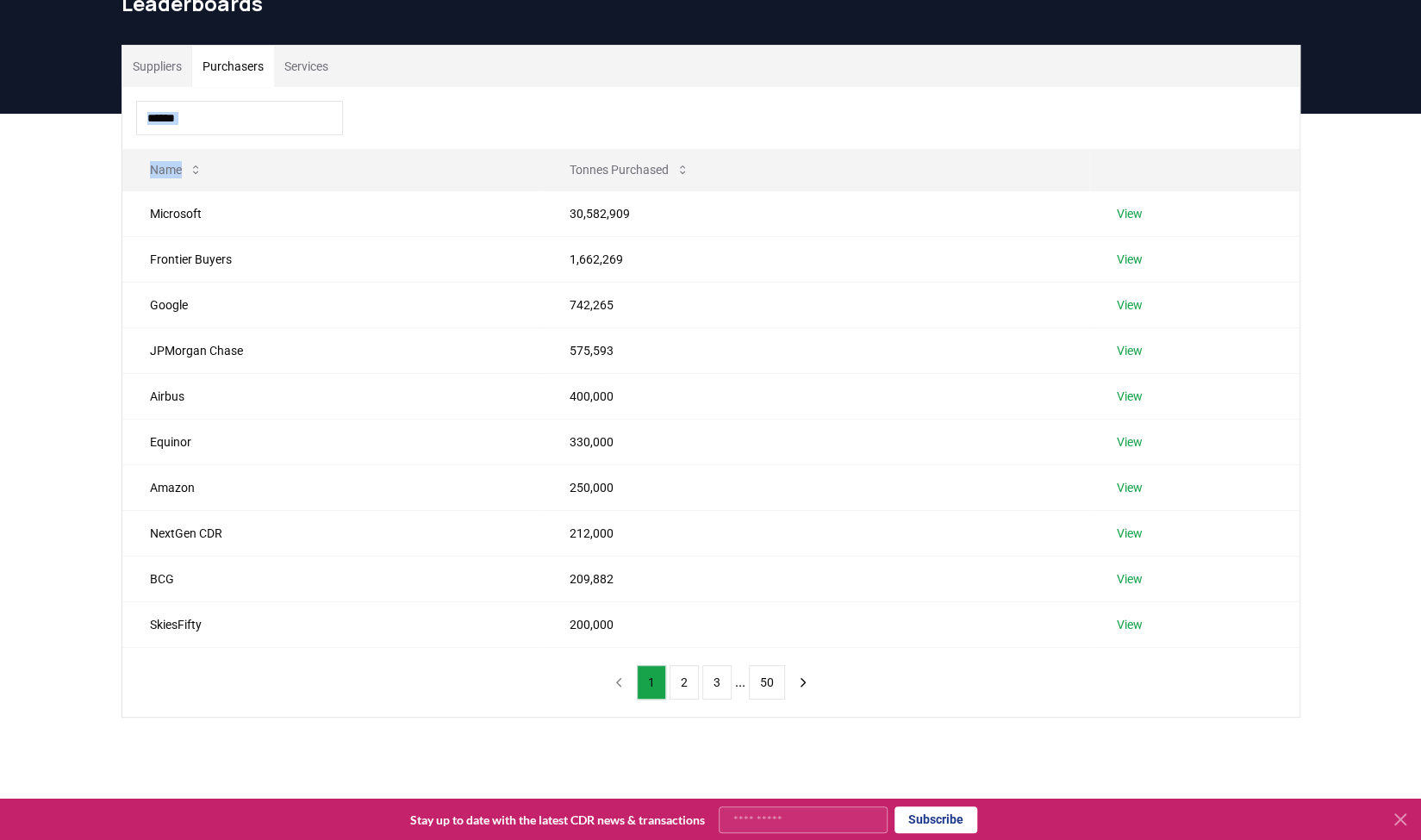
click at [85, 495] on div "Suppliers Purchasers Services Name Tonnes Purchased Microsoft 30,582,909 View F…" at bounding box center [710, 450] width 1421 height 673
